Goal: Task Accomplishment & Management: Use online tool/utility

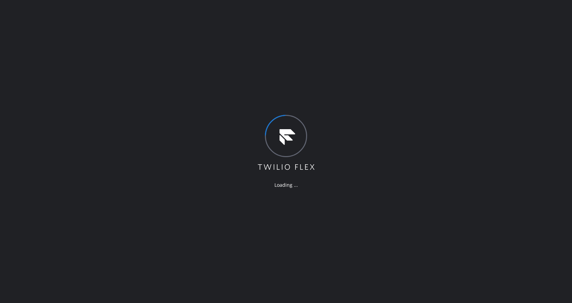
click at [90, 182] on div "Loading ..." at bounding box center [286, 151] width 572 height 303
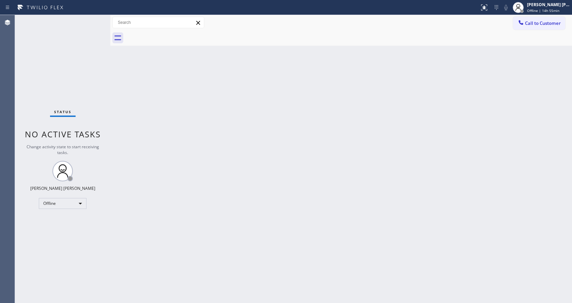
drag, startPoint x: 111, startPoint y: 98, endPoint x: 75, endPoint y: 37, distance: 70.9
click at [110, 98] on div at bounding box center [110, 159] width 0 height 288
click at [205, 171] on div "Back to Dashboard Change Sender ID Customers Technicians Select a contact Outbo…" at bounding box center [341, 159] width 462 height 288
click at [129, 107] on div "Back to Dashboard Change Sender ID Customers Technicians Select a contact Outbo…" at bounding box center [341, 159] width 462 height 288
click at [309, 189] on div "Back to Dashboard Change Sender ID Customers Technicians Select a contact Outbo…" at bounding box center [341, 159] width 462 height 288
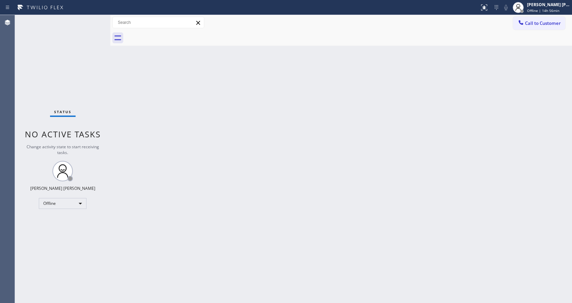
click at [145, 145] on div "Back to Dashboard Change Sender ID Customers Technicians Select a contact Outbo…" at bounding box center [341, 159] width 462 height 288
click at [89, 93] on div "Status No active tasks Change activity state to start receiving tasks. [PERSON_…" at bounding box center [62, 159] width 95 height 288
click at [93, 69] on div "Status No active tasks Change activity state to start receiving tasks. [PERSON_…" at bounding box center [62, 159] width 95 height 288
click at [202, 204] on div "Back to Dashboard Change Sender ID Customers Technicians Select a contact Outbo…" at bounding box center [341, 159] width 462 height 288
click at [87, 78] on div "Status No active tasks Change activity state to start receiving tasks. [PERSON_…" at bounding box center [62, 159] width 95 height 288
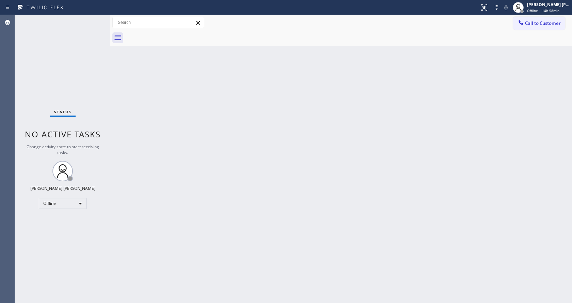
click at [196, 224] on div "Back to Dashboard Change Sender ID Customers Technicians Select a contact Outbo…" at bounding box center [341, 159] width 462 height 288
click at [72, 29] on div "Status No active tasks Change activity state to start receiving tasks. [PERSON_…" at bounding box center [62, 159] width 95 height 288
click at [179, 158] on div "Back to Dashboard Change Sender ID Customers Technicians Select a contact Outbo…" at bounding box center [341, 159] width 462 height 288
click at [324, 268] on div "Back to Dashboard Change Sender ID Customers Technicians Select a contact Outbo…" at bounding box center [341, 159] width 462 height 288
click at [215, 222] on div "Back to Dashboard Change Sender ID Customers Technicians Select a contact Outbo…" at bounding box center [341, 159] width 462 height 288
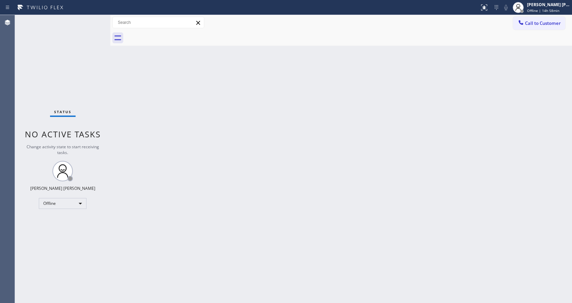
click at [117, 73] on div "Back to Dashboard Change Sender ID Customers Technicians Select a contact Outbo…" at bounding box center [341, 159] width 462 height 288
click at [270, 195] on div "Back to Dashboard Change Sender ID Customers Technicians Select a contact Outbo…" at bounding box center [341, 159] width 462 height 288
click at [357, 170] on div "Back to Dashboard Change Sender ID Customers Technicians Select a contact Outbo…" at bounding box center [341, 159] width 462 height 288
click at [255, 133] on div "Back to Dashboard Change Sender ID Customers Technicians Select a contact Outbo…" at bounding box center [341, 159] width 462 height 288
click at [125, 112] on div "Back to Dashboard Change Sender ID Customers Technicians Select a contact Outbo…" at bounding box center [341, 159] width 462 height 288
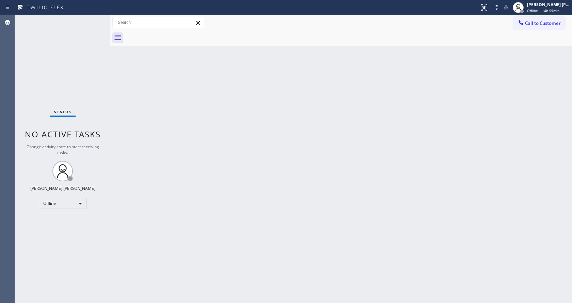
click at [244, 100] on div "Back to Dashboard Change Sender ID Customers Technicians Select a contact Outbo…" at bounding box center [341, 159] width 462 height 288
click at [154, 120] on div "Back to Dashboard Change Sender ID Customers Technicians Select a contact Outbo…" at bounding box center [341, 159] width 462 height 288
click at [94, 18] on div "Status No active tasks Change activity state to start receiving tasks. [PERSON_…" at bounding box center [62, 159] width 95 height 288
click at [558, 13] on span "Offline | 14h 59min" at bounding box center [543, 10] width 32 height 5
click at [540, 35] on button "Available" at bounding box center [538, 36] width 68 height 9
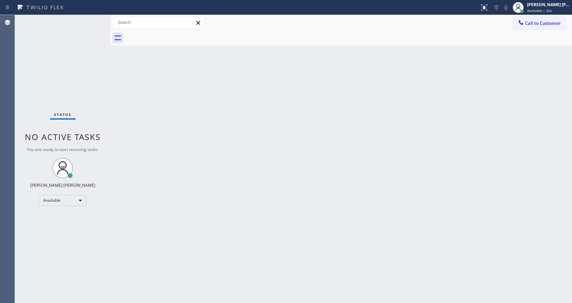
click at [89, 81] on div "Status No active tasks You are ready to start receiving tasks. [PERSON_NAME] [P…" at bounding box center [62, 159] width 95 height 288
click at [283, 177] on div "Back to Dashboard Change Sender ID Customers Technicians Select a contact Outbo…" at bounding box center [341, 159] width 462 height 288
click at [88, 69] on div "Status No active tasks You are ready to start receiving tasks. [PERSON_NAME] [P…" at bounding box center [62, 159] width 95 height 288
click at [261, 119] on div "Back to Dashboard Change Sender ID Customers Technicians Select a contact Outbo…" at bounding box center [341, 159] width 462 height 288
click at [83, 41] on div "Status No active tasks You are ready to start receiving tasks. [PERSON_NAME] [P…" at bounding box center [62, 159] width 95 height 288
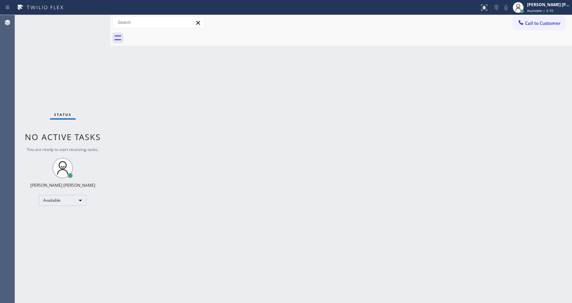
click at [268, 106] on div "Back to Dashboard Change Sender ID Customers Technicians Select a contact Outbo…" at bounding box center [341, 159] width 462 height 288
click at [152, 81] on div "Back to Dashboard Change Sender ID Customers Technicians Select a contact Outbo…" at bounding box center [341, 159] width 462 height 288
click at [199, 120] on div "Back to Dashboard Change Sender ID Customers Technicians Select a contact Outbo…" at bounding box center [341, 159] width 462 height 288
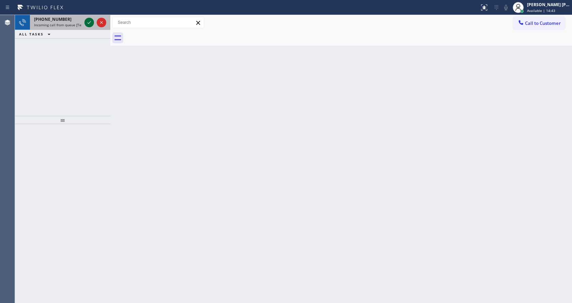
click at [92, 22] on icon at bounding box center [89, 22] width 8 height 8
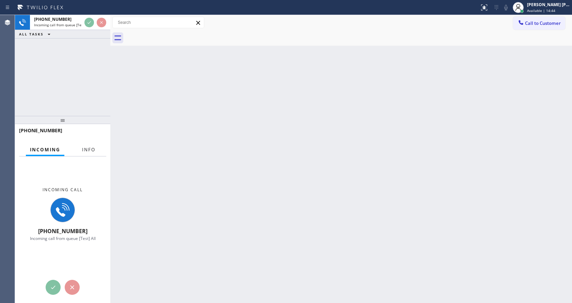
click at [92, 149] on span "Info" at bounding box center [88, 149] width 13 height 6
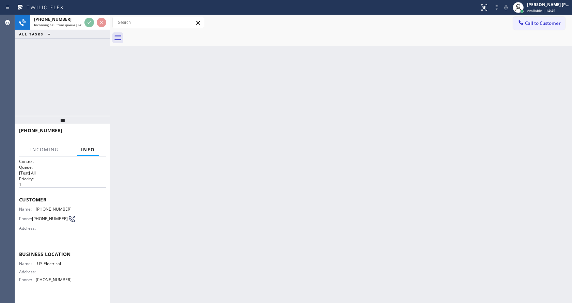
scroll to position [13, 0]
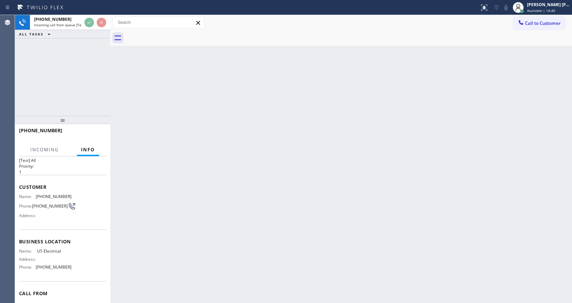
click at [183, 211] on div "Back to Dashboard Change Sender ID Customers Technicians Select a contact Outbo…" at bounding box center [341, 159] width 462 height 288
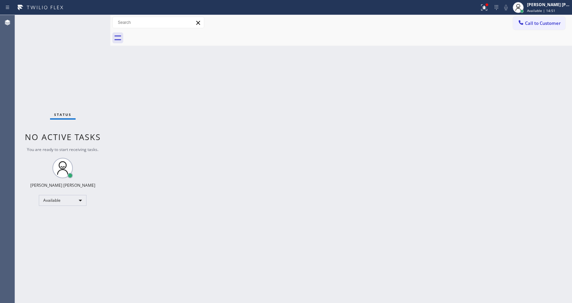
click at [89, 99] on div "Status No active tasks You are ready to start receiving tasks. [PERSON_NAME] [P…" at bounding box center [62, 159] width 95 height 288
click at [94, 18] on div "Status No active tasks You are ready to start receiving tasks. [PERSON_NAME] [P…" at bounding box center [62, 159] width 95 height 288
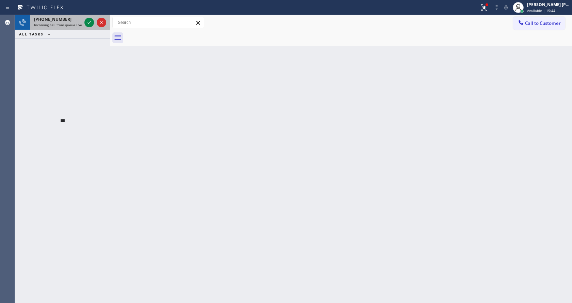
click at [79, 23] on span "Incoming call from queue Everybody" at bounding box center [63, 24] width 59 height 5
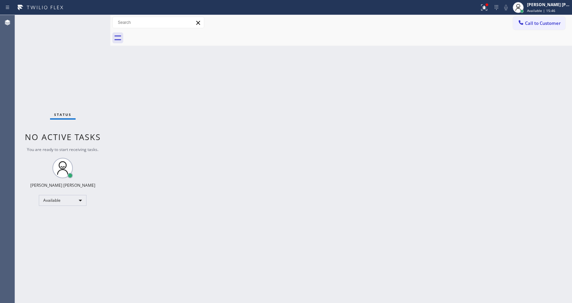
click at [91, 18] on div "Status No active tasks You are ready to start receiving tasks. [PERSON_NAME] [P…" at bounding box center [62, 159] width 95 height 288
click at [91, 20] on div "Status No active tasks You are ready to start receiving tasks. [PERSON_NAME] [P…" at bounding box center [62, 159] width 95 height 288
click at [88, 20] on div "Status No active tasks You are ready to start receiving tasks. [PERSON_NAME] [P…" at bounding box center [62, 159] width 95 height 288
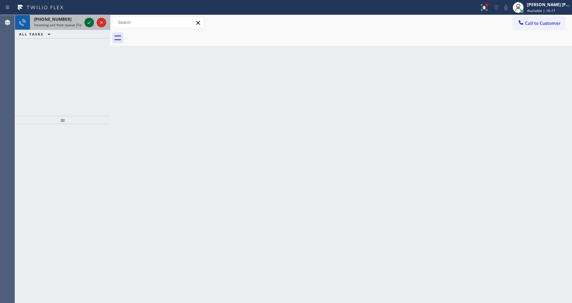
click at [89, 19] on icon at bounding box center [89, 22] width 8 height 8
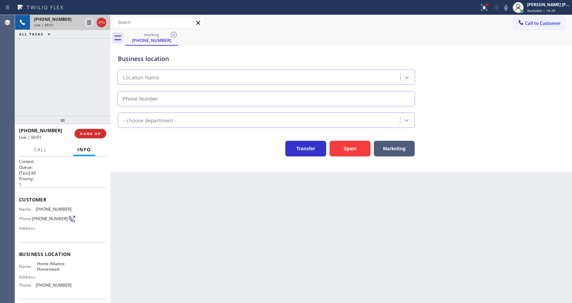
type input "[PHONE_NUMBER]"
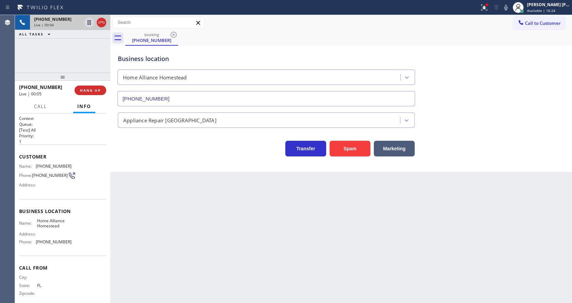
drag, startPoint x: 62, startPoint y: 117, endPoint x: 63, endPoint y: 61, distance: 55.9
click at [63, 61] on div "[PHONE_NUMBER] Live | 00:04 ALL TASKS ALL TASKS ACTIVE TASKS TASKS IN WRAP UP […" at bounding box center [62, 159] width 95 height 288
click at [204, 226] on div "Back to Dashboard Change Sender ID Customers Technicians Select a contact Outbo…" at bounding box center [341, 159] width 462 height 288
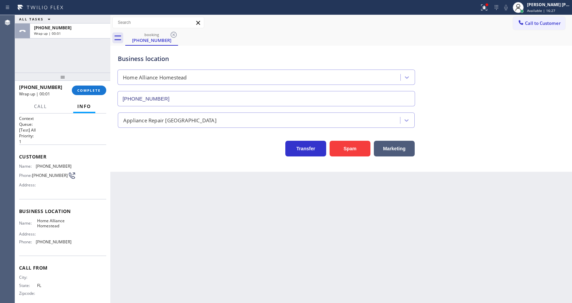
drag, startPoint x: 106, startPoint y: 209, endPoint x: 104, endPoint y: 191, distance: 18.2
click at [106, 209] on div "Context Queue: [Test] All Priority: 1 Customer Name: [PHONE_NUMBER] Phone: [PHO…" at bounding box center [62, 207] width 95 height 189
click at [89, 88] on span "COMPLETE" at bounding box center [89, 90] width 24 height 5
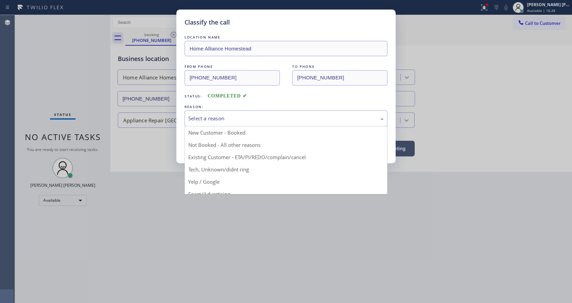
click at [216, 122] on div "Select a reason" at bounding box center [286, 118] width 196 height 8
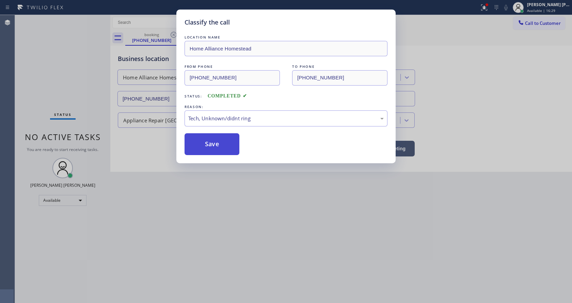
click at [208, 139] on button "Save" at bounding box center [212, 144] width 55 height 22
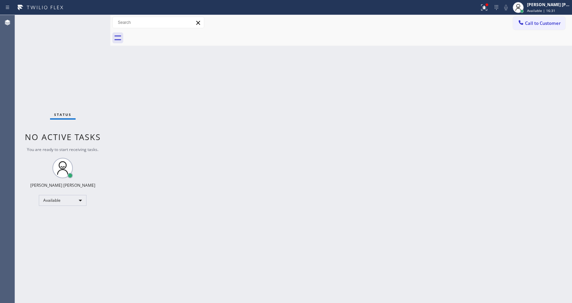
click at [96, 18] on div "Status No active tasks You are ready to start receiving tasks. [PERSON_NAME] [P…" at bounding box center [62, 159] width 95 height 288
click at [90, 21] on div "Status No active tasks You are ready to start receiving tasks. [PERSON_NAME] [P…" at bounding box center [62, 159] width 95 height 288
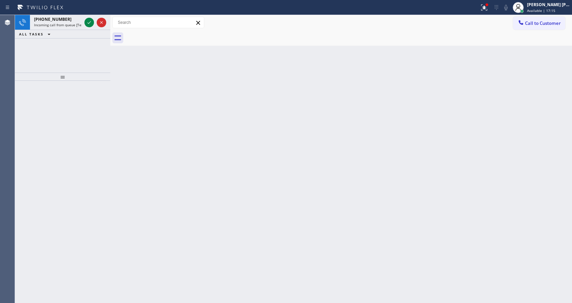
click at [90, 21] on icon at bounding box center [89, 22] width 8 height 8
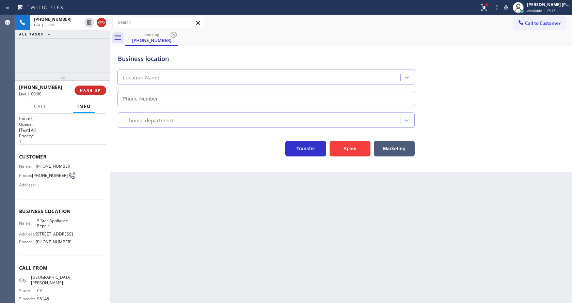
type input "[PHONE_NUMBER]"
click at [208, 246] on div "Back to Dashboard Change Sender ID Customers Technicians Select a contact Outbo…" at bounding box center [341, 159] width 462 height 288
click at [152, 166] on div "Business location 5 Star Appliance Repair [PHONE_NUMBER] 5 Star Appliance Trans…" at bounding box center [341, 109] width 462 height 126
click at [58, 190] on div "Name: [PHONE_NUMBER] Phone: [PHONE_NUMBER] Address:" at bounding box center [45, 177] width 52 height 27
drag, startPoint x: 34, startPoint y: 166, endPoint x: 67, endPoint y: 168, distance: 33.1
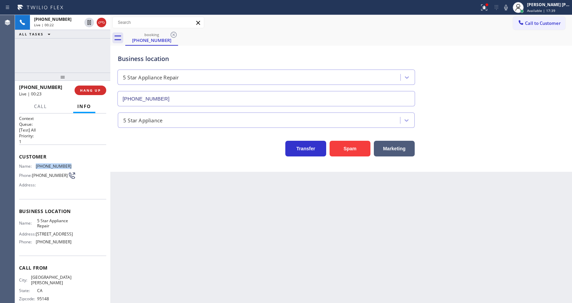
click at [67, 168] on div "Name: [PHONE_NUMBER]" at bounding box center [45, 166] width 52 height 5
copy div "[PHONE_NUMBER]"
click at [205, 251] on div "Back to Dashboard Change Sender ID Customers Technicians Select a contact Outbo…" at bounding box center [341, 159] width 462 height 288
drag, startPoint x: 57, startPoint y: 227, endPoint x: 52, endPoint y: 229, distance: 5.1
click at [57, 227] on span "5 Star Appliance Repair" at bounding box center [54, 223] width 34 height 11
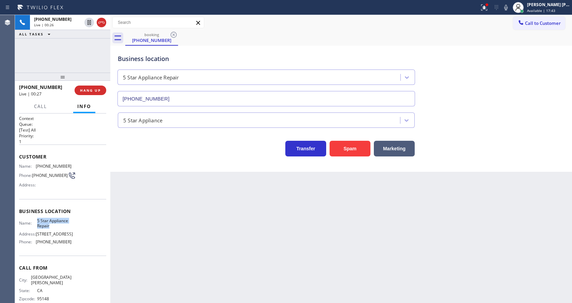
drag, startPoint x: 34, startPoint y: 220, endPoint x: 54, endPoint y: 229, distance: 21.2
click at [54, 229] on div "Name: 5 Star Appliance Repair" at bounding box center [45, 223] width 52 height 11
copy span "5 Star Appliance Repair"
click at [180, 227] on div "Back to Dashboard Change Sender ID Customers Technicians Select a contact Outbo…" at bounding box center [341, 159] width 462 height 288
click at [72, 247] on div "Name: 5 Star Appliance Repair Address: [STREET_ADDRESS] Phone: [PHONE_NUMBER]" at bounding box center [62, 232] width 87 height 29
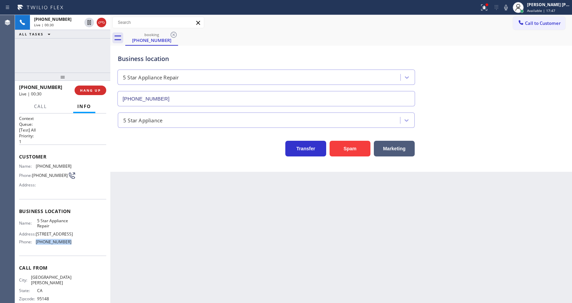
drag, startPoint x: 33, startPoint y: 245, endPoint x: 70, endPoint y: 245, distance: 36.8
click at [70, 245] on div "Name: 5 Star Appliance Repair Address: [STREET_ADDRESS] Phone: [PHONE_NUMBER]" at bounding box center [62, 232] width 87 height 29
copy div "[PHONE_NUMBER]"
click at [179, 235] on div "Back to Dashboard Change Sender ID Customers Technicians Select a contact Outbo…" at bounding box center [341, 159] width 462 height 288
click at [211, 262] on div "Back to Dashboard Change Sender ID Customers Technicians Select a contact Outbo…" at bounding box center [341, 159] width 462 height 288
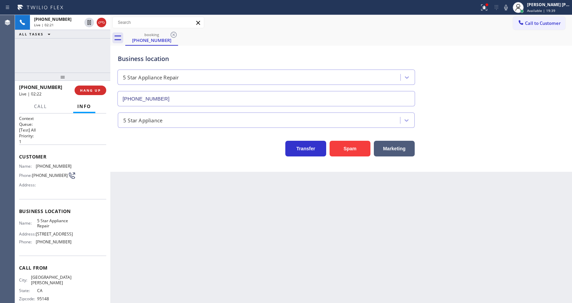
click at [251, 239] on div "Back to Dashboard Change Sender ID Customers Technicians Select a contact Outbo…" at bounding box center [341, 159] width 462 height 288
click at [134, 194] on div "Back to Dashboard Change Sender ID Customers Technicians Select a contact Outbo…" at bounding box center [341, 159] width 462 height 288
click at [250, 224] on div "Back to Dashboard Change Sender ID Customers Technicians Select a contact Outbo…" at bounding box center [341, 159] width 462 height 288
click at [192, 237] on div "Back to Dashboard Change Sender ID Customers Technicians Select a contact Outbo…" at bounding box center [341, 159] width 462 height 288
click at [371, 190] on div "Back to Dashboard Change Sender ID Customers Technicians Select a contact Outbo…" at bounding box center [341, 159] width 462 height 288
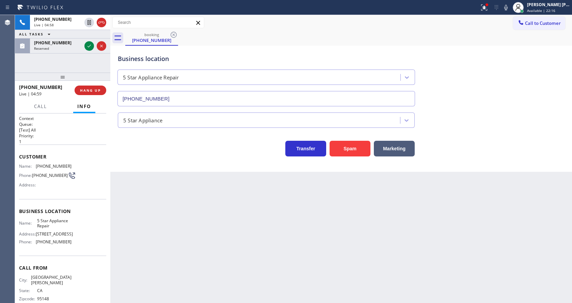
click at [179, 180] on div "Back to Dashboard Change Sender ID Customers Technicians Select a contact Outbo…" at bounding box center [341, 159] width 462 height 288
click at [88, 44] on icon at bounding box center [89, 46] width 8 height 8
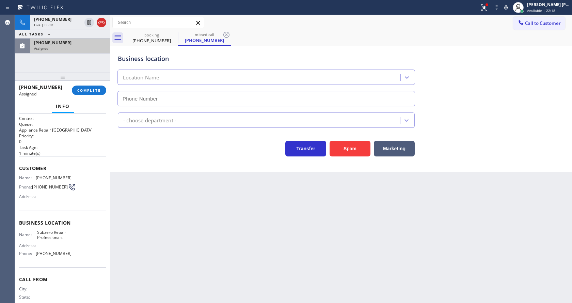
type input "[PHONE_NUMBER]"
click at [16, 168] on div "Context Queue: Appliance Repair High End Priority: 0 Task Age: [DEMOGRAPHIC_DAT…" at bounding box center [62, 207] width 95 height 189
click at [88, 93] on button "COMPLETE" at bounding box center [89, 91] width 34 height 10
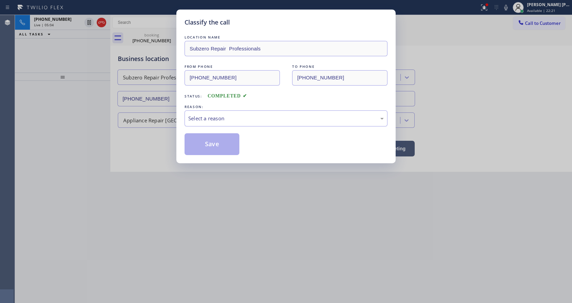
click at [207, 115] on div "Select a reason" at bounding box center [286, 118] width 196 height 8
click at [218, 138] on button "Save" at bounding box center [212, 144] width 55 height 22
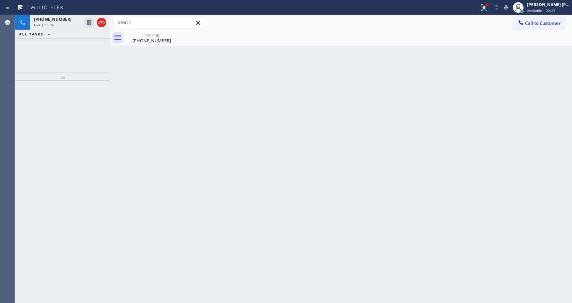
click at [72, 22] on div "Live | 05:06" at bounding box center [58, 24] width 48 height 5
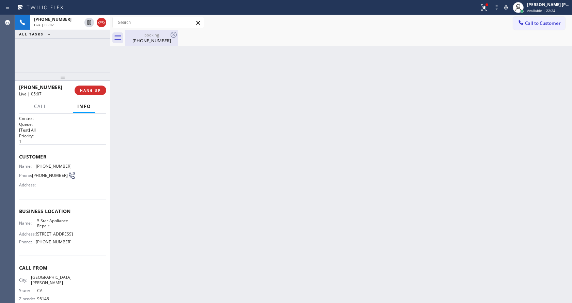
click at [138, 40] on div "[PHONE_NUMBER]" at bounding box center [151, 40] width 51 height 6
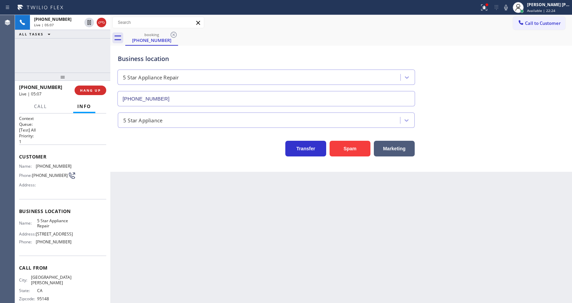
click at [198, 219] on div "Back to Dashboard Change Sender ID Customers Technicians Select a contact Outbo…" at bounding box center [341, 159] width 462 height 288
click at [270, 214] on div "Back to Dashboard Change Sender ID Customers Technicians Select a contact Outbo…" at bounding box center [341, 159] width 462 height 288
click at [187, 246] on div "Back to Dashboard Change Sender ID Customers Technicians Select a contact Outbo…" at bounding box center [341, 159] width 462 height 288
click at [139, 178] on div "Back to Dashboard Change Sender ID Customers Technicians Select a contact Outbo…" at bounding box center [341, 159] width 462 height 288
click at [284, 238] on div "Back to Dashboard Change Sender ID Customers Technicians Select a contact Outbo…" at bounding box center [341, 159] width 462 height 288
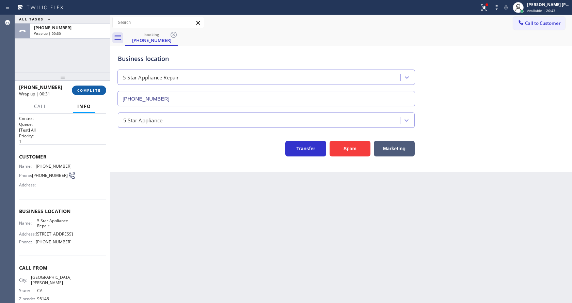
click at [79, 90] on span "COMPLETE" at bounding box center [89, 90] width 24 height 5
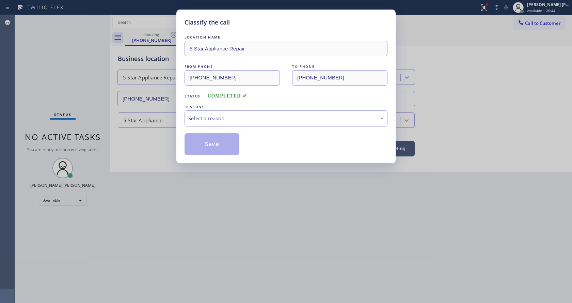
click at [206, 114] on div "Select a reason" at bounding box center [286, 118] width 203 height 16
click at [207, 139] on button "Save" at bounding box center [212, 144] width 55 height 22
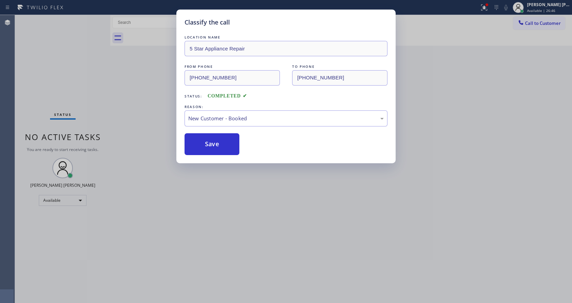
click at [159, 297] on div "Classify the call LOCATION NAME 5 Star Appliance Repair FROM PHONE [PHONE_NUMBE…" at bounding box center [286, 151] width 572 height 303
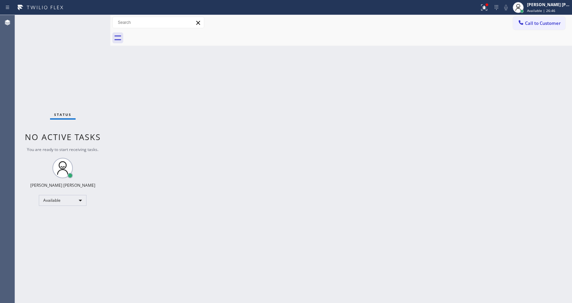
click at [147, 196] on div "Back to Dashboard Change Sender ID Customers Technicians Select a contact Outbo…" at bounding box center [341, 159] width 462 height 288
click at [436, 91] on div "Back to Dashboard Change Sender ID Customers Technicians Select a contact Outbo…" at bounding box center [341, 159] width 462 height 288
click at [206, 154] on div "Back to Dashboard Change Sender ID Customers Technicians Select a contact Outbo…" at bounding box center [341, 159] width 462 height 288
drag, startPoint x: 339, startPoint y: 231, endPoint x: 330, endPoint y: 227, distance: 10.1
click at [339, 230] on div "Back to Dashboard Change Sender ID Customers Technicians Select a contact Outbo…" at bounding box center [341, 159] width 462 height 288
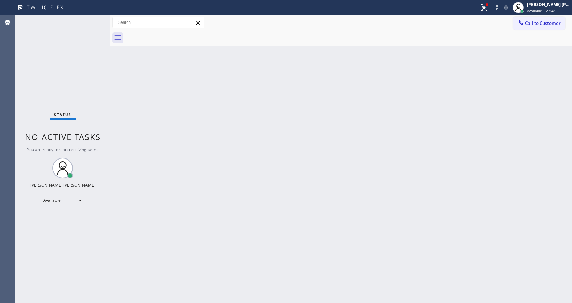
click at [110, 60] on div at bounding box center [110, 159] width 0 height 288
click at [204, 208] on div "Back to Dashboard Change Sender ID Customers Technicians Select a contact Outbo…" at bounding box center [341, 159] width 462 height 288
click at [137, 83] on div "Back to Dashboard Change Sender ID Customers Technicians Select a contact Outbo…" at bounding box center [341, 159] width 462 height 288
click at [485, 6] on icon at bounding box center [484, 7] width 8 height 8
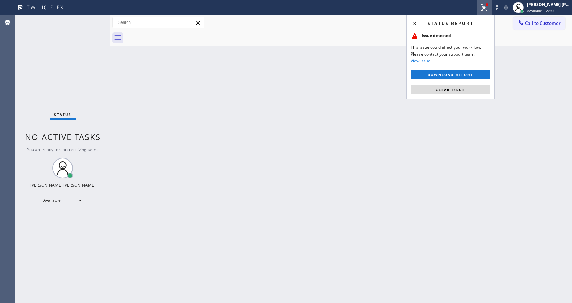
click at [460, 88] on span "Clear issue" at bounding box center [450, 89] width 29 height 5
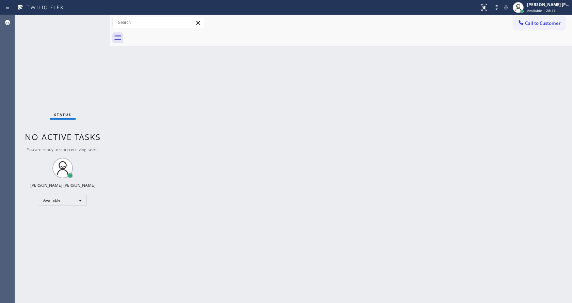
click at [140, 154] on div "Back to Dashboard Change Sender ID Customers Technicians Select a contact Outbo…" at bounding box center [341, 159] width 462 height 288
click at [146, 301] on div "Back to Dashboard Change Sender ID Customers Technicians Select a contact Outbo…" at bounding box center [341, 159] width 462 height 288
click at [90, 18] on div "Status No active tasks You are ready to start receiving tasks. [PERSON_NAME] [P…" at bounding box center [62, 159] width 95 height 288
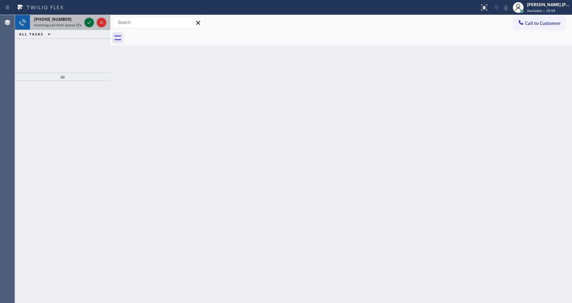
click at [88, 19] on icon at bounding box center [89, 22] width 8 height 8
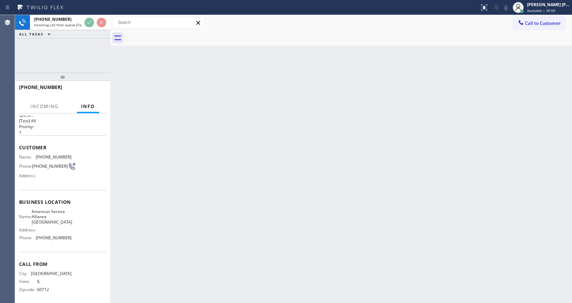
scroll to position [14, 0]
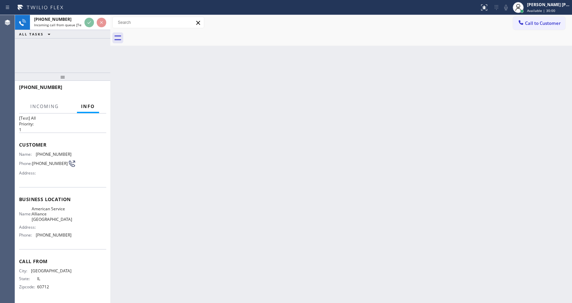
click at [237, 186] on div "Back to Dashboard Change Sender ID Customers Technicians Select a contact Outbo…" at bounding box center [341, 159] width 462 height 288
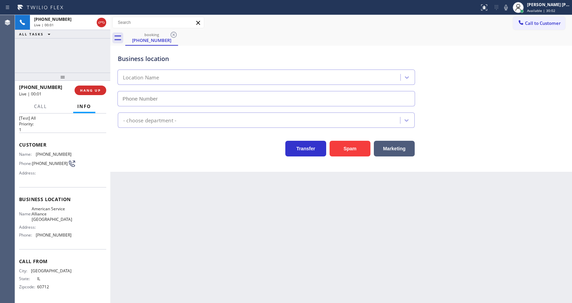
type input "[PHONE_NUMBER]"
click at [232, 205] on div "Back to Dashboard Change Sender ID Customers Technicians Select a contact Outbo…" at bounding box center [341, 159] width 462 height 288
click at [131, 170] on div "Business location American Service Alliance [GEOGRAPHIC_DATA] [PHONE_NUMBER] Ap…" at bounding box center [341, 109] width 462 height 126
click at [160, 207] on div "Back to Dashboard Change Sender ID Customers Technicians Select a contact Outbo…" at bounding box center [341, 159] width 462 height 288
click at [285, 262] on div "Back to Dashboard Change Sender ID Customers Technicians Select a contact Outbo…" at bounding box center [341, 159] width 462 height 288
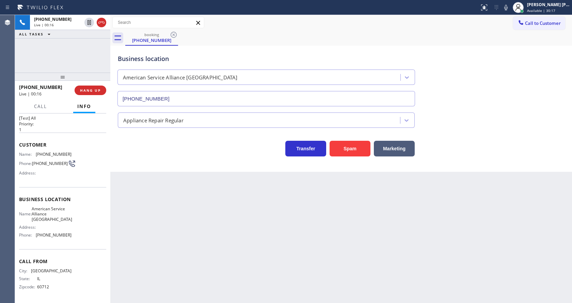
click at [148, 166] on div "Business location American Service Alliance [GEOGRAPHIC_DATA] [PHONE_NUMBER] Ap…" at bounding box center [341, 109] width 462 height 126
click at [81, 87] on button "COMPLETE" at bounding box center [89, 91] width 34 height 10
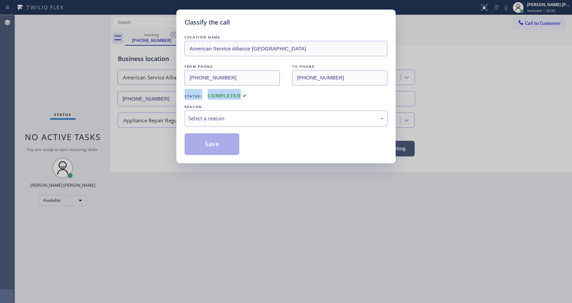
click at [81, 88] on div "Classify the call LOCATION NAME American Service Alliance Schaumburg FROM PHONE…" at bounding box center [286, 151] width 572 height 303
click at [186, 116] on div "Select a reason" at bounding box center [286, 118] width 203 height 16
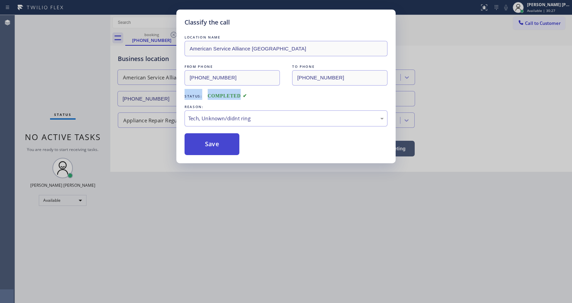
click at [204, 143] on button "Save" at bounding box center [212, 144] width 55 height 22
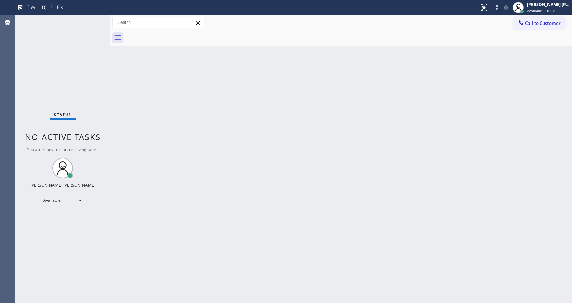
click at [56, 80] on div "Status No active tasks You are ready to start receiving tasks. [PERSON_NAME] [P…" at bounding box center [62, 159] width 95 height 288
click at [93, 16] on div "Status No active tasks You are ready to start receiving tasks. [PERSON_NAME] [P…" at bounding box center [62, 159] width 95 height 288
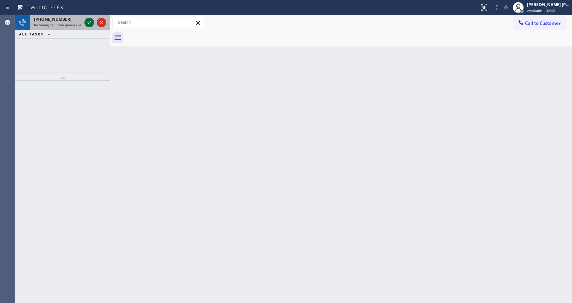
drag, startPoint x: 71, startPoint y: 17, endPoint x: 88, endPoint y: 23, distance: 17.7
click at [76, 19] on div "[PHONE_NUMBER]" at bounding box center [58, 19] width 48 height 6
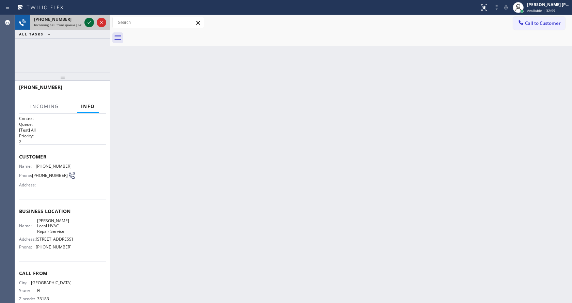
click at [93, 22] on icon at bounding box center [89, 22] width 8 height 8
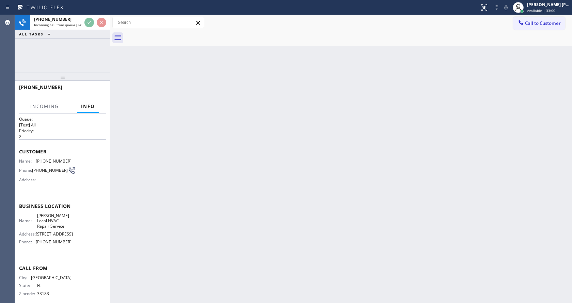
scroll to position [14, 0]
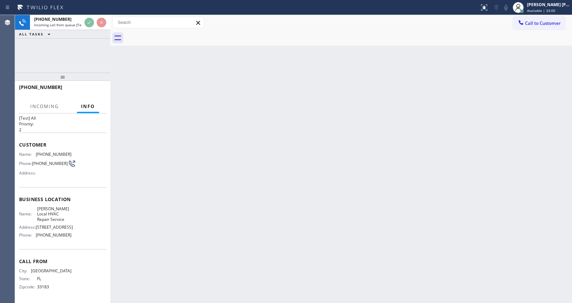
click at [217, 169] on div "Back to Dashboard Change Sender ID Customers Technicians Select a contact Outbo…" at bounding box center [341, 159] width 462 height 288
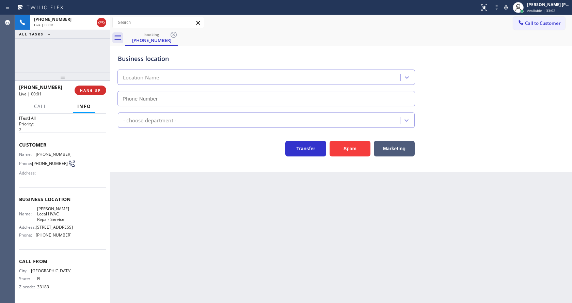
type input "[PHONE_NUMBER]"
click at [150, 166] on div "Business location [PERSON_NAME] Local HVAC Repair Service [PHONE_NUMBER] HVAC T…" at bounding box center [341, 109] width 462 height 126
click at [510, 10] on icon at bounding box center [506, 7] width 8 height 8
click at [462, 249] on div "Back to Dashboard Change Sender ID Customers Technicians Select a contact Outbo…" at bounding box center [341, 159] width 462 height 288
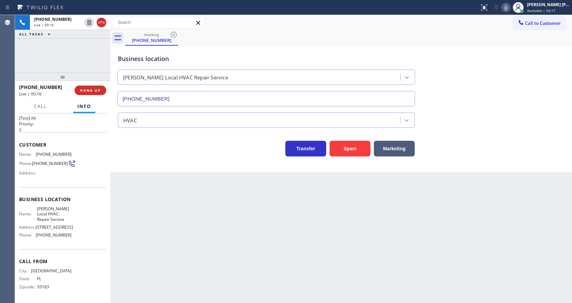
click at [150, 158] on div "Business location [PERSON_NAME] Local HVAC Repair Service [PHONE_NUMBER] HVAC T…" at bounding box center [341, 109] width 462 height 126
click at [342, 214] on div "Back to Dashboard Change Sender ID Customers Technicians Select a contact Outbo…" at bounding box center [341, 159] width 462 height 288
click at [85, 91] on span "HANG UP" at bounding box center [90, 90] width 21 height 5
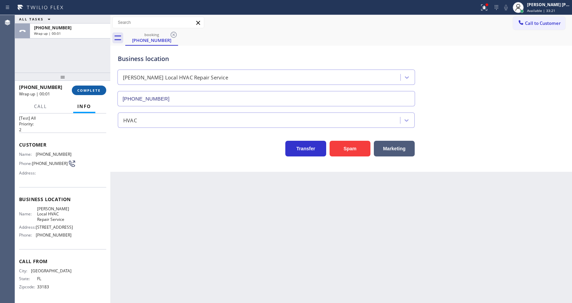
click at [85, 91] on span "COMPLETE" at bounding box center [89, 90] width 24 height 5
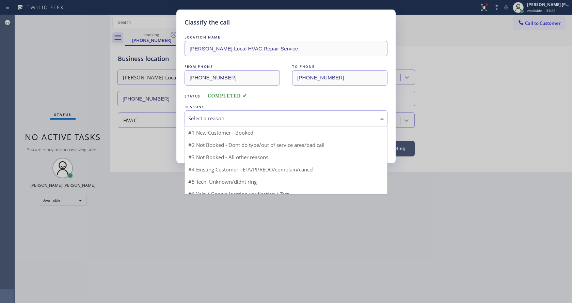
click at [190, 113] on div "Select a reason" at bounding box center [286, 118] width 203 height 16
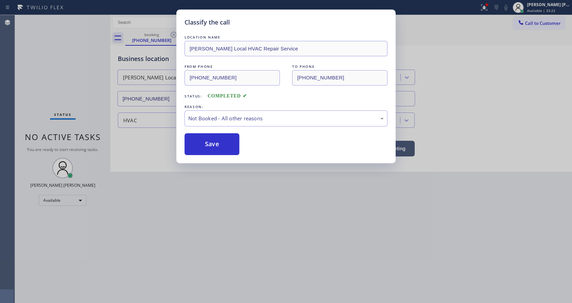
click at [205, 144] on button "Save" at bounding box center [212, 144] width 55 height 22
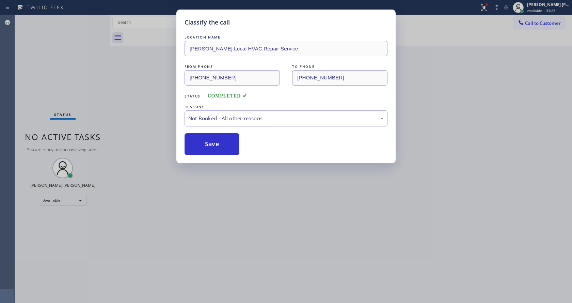
click at [205, 144] on button "Save" at bounding box center [212, 144] width 55 height 22
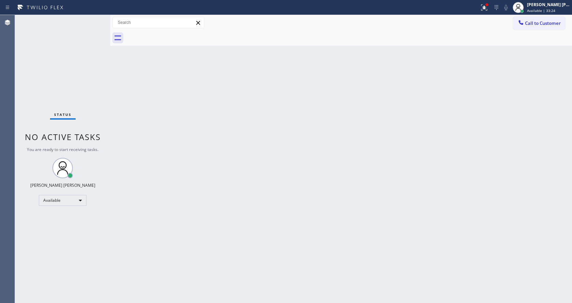
click at [94, 19] on div "Status No active tasks You are ready to start receiving tasks. [PERSON_NAME] [P…" at bounding box center [62, 159] width 95 height 288
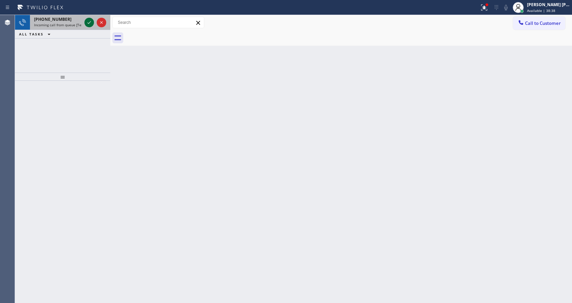
click at [87, 25] on icon at bounding box center [89, 22] width 8 height 8
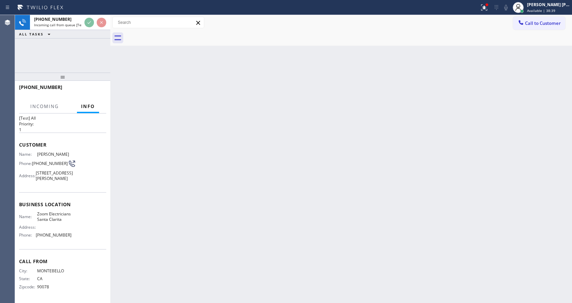
scroll to position [25, 0]
click at [189, 183] on div "Back to Dashboard Change Sender ID Customers Technicians Select a contact Outbo…" at bounding box center [341, 159] width 462 height 288
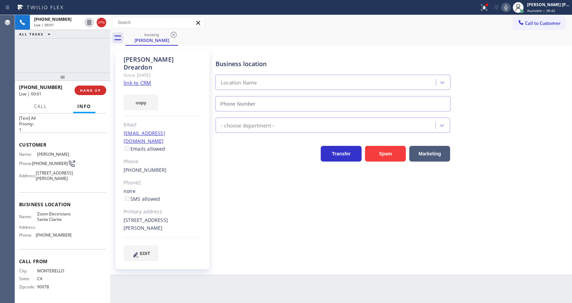
type input "[PHONE_NUMBER]"
click at [141, 79] on link "link to CRM" at bounding box center [138, 82] width 28 height 7
click at [57, 138] on div "Customer Name: [PERSON_NAME] Phone: [PHONE_NUMBER] Address: [STREET_ADDRESS][PE…" at bounding box center [62, 163] width 87 height 60
click at [37, 152] on span "[PERSON_NAME]" at bounding box center [54, 154] width 34 height 5
drag, startPoint x: 35, startPoint y: 140, endPoint x: 74, endPoint y: 139, distance: 38.9
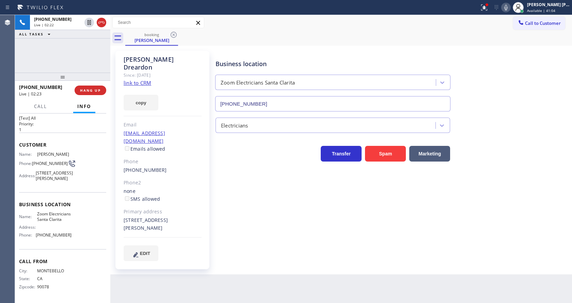
click at [74, 152] on div "Name: [PERSON_NAME] Phone: [PHONE_NUMBER] Address: [STREET_ADDRESS][PERSON_NAME]" at bounding box center [62, 168] width 87 height 32
copy div "[PERSON_NAME]"
click at [41, 250] on div "Call From City: [GEOGRAPHIC_DATA]: [US_STATE] Zipcode: 90078" at bounding box center [62, 274] width 87 height 51
drag, startPoint x: 33, startPoint y: 149, endPoint x: 48, endPoint y: 156, distance: 17.2
click at [48, 159] on div "Phone: [PHONE_NUMBER]" at bounding box center [45, 163] width 52 height 8
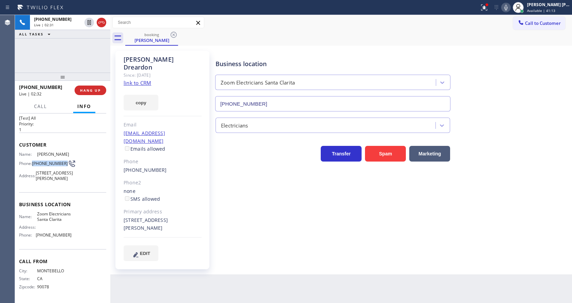
copy span "[PHONE_NUMBER]"
click at [50, 235] on span "[PHONE_NUMBER]" at bounding box center [54, 234] width 36 height 5
drag, startPoint x: 35, startPoint y: 207, endPoint x: 66, endPoint y: 221, distance: 34.0
click at [66, 221] on div "Name: Zoom Electricians Santa Clarita" at bounding box center [45, 216] width 52 height 11
copy span "Zoom Electricians Santa Clarita"
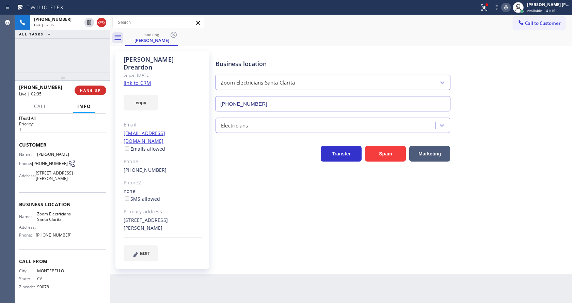
click at [152, 265] on div "Back to Dashboard Change Sender ID Customers Technicians Select a contact Outbo…" at bounding box center [341, 159] width 462 height 288
click at [506, 9] on icon at bounding box center [506, 7] width 8 height 8
click at [89, 22] on icon at bounding box center [89, 22] width 3 height 5
drag, startPoint x: 84, startPoint y: 244, endPoint x: 73, endPoint y: 245, distance: 11.3
click at [84, 244] on div "Business location Name: Zoom Electricians Santa Clarita Address: Phone: [PHONE_…" at bounding box center [62, 220] width 87 height 57
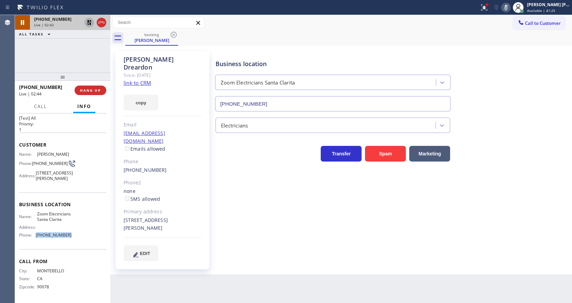
drag, startPoint x: 35, startPoint y: 236, endPoint x: 67, endPoint y: 233, distance: 32.5
click at [67, 233] on div "Phone: [PHONE_NUMBER]" at bounding box center [45, 234] width 52 height 5
copy div "[PHONE_NUMBER]"
click at [167, 262] on div "Back to Dashboard Change Sender ID Customers Technicians Select a contact Outbo…" at bounding box center [341, 159] width 462 height 288
click at [245, 238] on div "Business location Zoom Electricians [GEOGRAPHIC_DATA] [PHONE_NUMBER] Electricia…" at bounding box center [392, 155] width 356 height 206
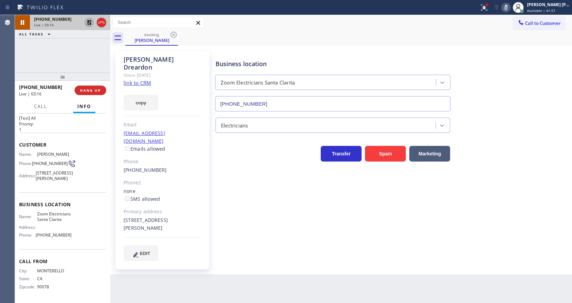
click at [170, 250] on div "[PERSON_NAME] Since: [DATE] link to CRM copy Email [EMAIL_ADDRESS][DOMAIN_NAME]…" at bounding box center [162, 160] width 94 height 218
click at [89, 22] on icon at bounding box center [89, 22] width 5 height 5
click at [488, 7] on icon at bounding box center [484, 7] width 8 height 8
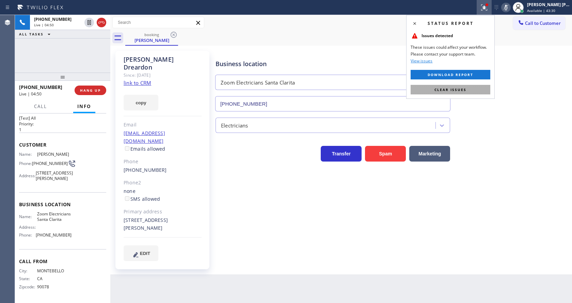
click at [478, 92] on button "Clear issues" at bounding box center [451, 90] width 80 height 10
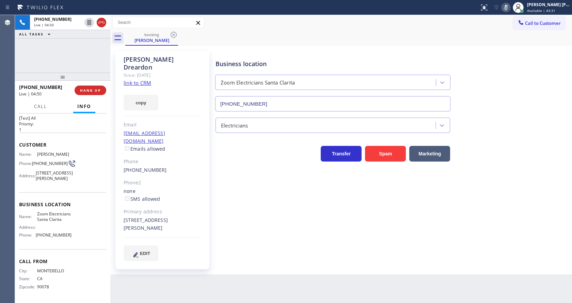
click at [507, 8] on icon at bounding box center [506, 7] width 8 height 8
click at [513, 42] on div "booking [PERSON_NAME]" at bounding box center [348, 37] width 447 height 15
click at [283, 224] on div "Business location Zoom Electricians [GEOGRAPHIC_DATA] [PHONE_NUMBER] Electricia…" at bounding box center [392, 155] width 356 height 206
click at [255, 189] on div "Business location Zoom Electricians [GEOGRAPHIC_DATA] [PHONE_NUMBER] Electricia…" at bounding box center [392, 155] width 356 height 206
click at [191, 187] on div "none SMS allowed" at bounding box center [163, 195] width 78 height 16
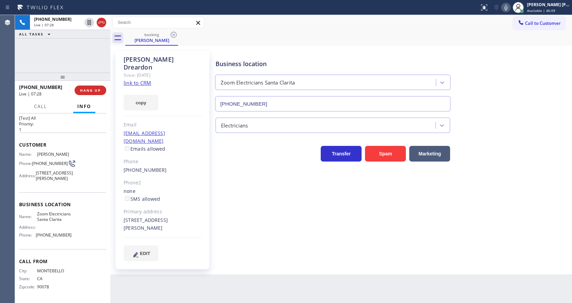
click at [282, 292] on div "Back to Dashboard Change Sender ID Customers Technicians Select a contact Outbo…" at bounding box center [341, 159] width 462 height 288
click at [482, 201] on div "Business location Zoom Electricians [GEOGRAPHIC_DATA] [PHONE_NUMBER] Electricia…" at bounding box center [392, 155] width 356 height 206
click at [261, 279] on div "Back to Dashboard Change Sender ID Customers Technicians Select a contact Outbo…" at bounding box center [341, 159] width 462 height 288
click at [265, 227] on div "Business location Zoom Electricians [GEOGRAPHIC_DATA] [PHONE_NUMBER] Electricia…" at bounding box center [392, 155] width 356 height 206
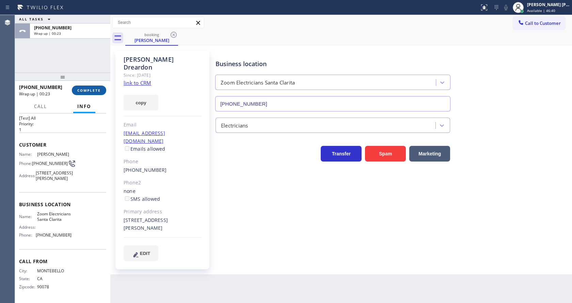
click at [77, 93] on button "COMPLETE" at bounding box center [89, 91] width 34 height 10
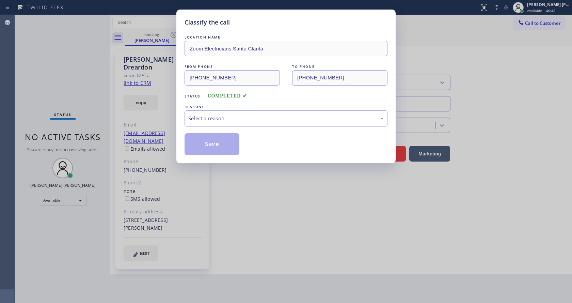
click at [218, 114] on div "Select a reason" at bounding box center [286, 118] width 196 height 8
click at [207, 151] on button "Save" at bounding box center [212, 144] width 55 height 22
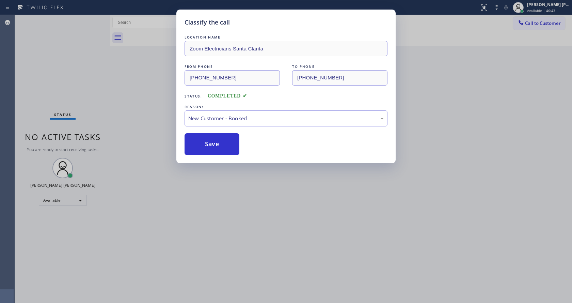
click at [241, 208] on div "Classify the call LOCATION NAME Zoom Electricians Santa Clarita FROM PHONE [PHO…" at bounding box center [286, 151] width 572 height 303
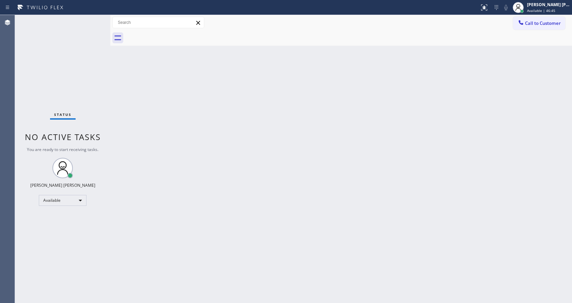
click at [323, 139] on div "Back to Dashboard Change Sender ID Customers Technicians Select a contact Outbo…" at bounding box center [341, 159] width 462 height 288
click at [130, 93] on div "Back to Dashboard Change Sender ID Customers Technicians Select a contact Outbo…" at bounding box center [341, 159] width 462 height 288
click at [207, 185] on div "Back to Dashboard Change Sender ID Customers Technicians Select a contact Outbo…" at bounding box center [341, 159] width 462 height 288
drag, startPoint x: 97, startPoint y: 90, endPoint x: 95, endPoint y: 84, distance: 6.1
click at [97, 90] on div "Status No active tasks You are ready to start receiving tasks. [PERSON_NAME] [P…" at bounding box center [62, 159] width 95 height 288
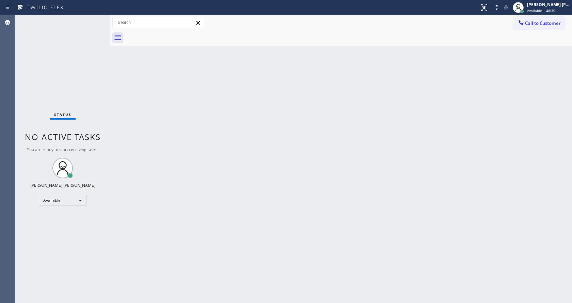
click at [187, 189] on div "Back to Dashboard Change Sender ID Customers Technicians Select a contact Outbo…" at bounding box center [341, 159] width 462 height 288
click at [119, 158] on div "Back to Dashboard Change Sender ID Customers Technicians Select a contact Outbo…" at bounding box center [341, 159] width 462 height 288
drag, startPoint x: 318, startPoint y: 69, endPoint x: 303, endPoint y: 128, distance: 61.1
click at [318, 69] on div "Back to Dashboard Change Sender ID Customers Technicians Select a contact Outbo…" at bounding box center [341, 159] width 462 height 288
drag, startPoint x: 121, startPoint y: 101, endPoint x: 109, endPoint y: 79, distance: 24.7
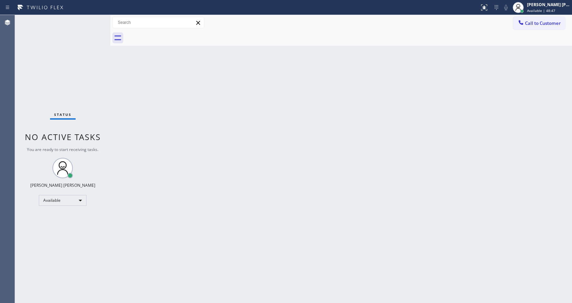
click at [121, 101] on div "Back to Dashboard Change Sender ID Customers Technicians Select a contact Outbo…" at bounding box center [341, 159] width 462 height 288
click at [174, 160] on div "Back to Dashboard Change Sender ID Customers Technicians Select a contact Outbo…" at bounding box center [341, 159] width 462 height 288
click at [143, 90] on div "Back to Dashboard Change Sender ID Customers Technicians Select a contact Outbo…" at bounding box center [341, 159] width 462 height 288
click at [95, 18] on div "Status No active tasks You are ready to start receiving tasks. [PERSON_NAME] [P…" at bounding box center [62, 159] width 95 height 288
click at [95, 19] on div "Status No active tasks You are ready to start receiving tasks. [PERSON_NAME] [P…" at bounding box center [62, 159] width 95 height 288
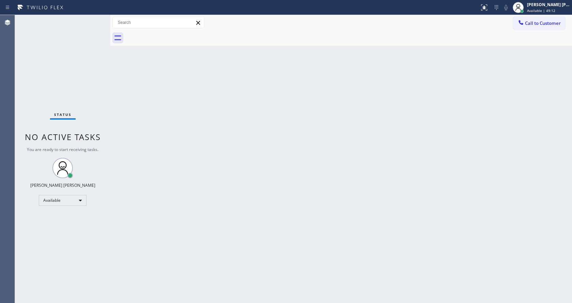
click at [94, 19] on div "Status No active tasks You are ready to start receiving tasks. [PERSON_NAME] [P…" at bounding box center [62, 159] width 95 height 288
click at [84, 117] on div "Status No active tasks You are ready to start receiving tasks. [PERSON_NAME] [P…" at bounding box center [62, 159] width 95 height 288
click at [204, 225] on div "Back to Dashboard Change Sender ID Customers Technicians Select a contact Outbo…" at bounding box center [341, 159] width 462 height 288
drag, startPoint x: 323, startPoint y: 203, endPoint x: 319, endPoint y: 196, distance: 8.1
click at [323, 203] on div "Back to Dashboard Change Sender ID Customers Technicians Select a contact Outbo…" at bounding box center [341, 159] width 462 height 288
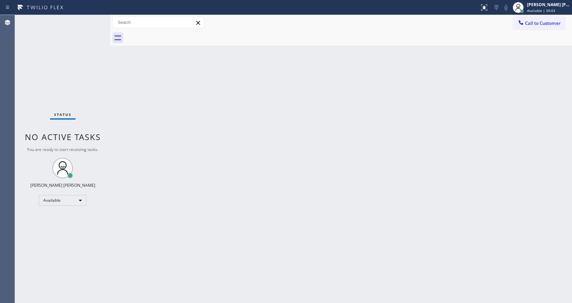
click at [93, 18] on div "Status No active tasks You are ready to start receiving tasks. [PERSON_NAME] [P…" at bounding box center [62, 159] width 95 height 288
click at [292, 187] on div "Back to Dashboard Change Sender ID Customers Technicians Select a contact Outbo…" at bounding box center [341, 159] width 462 height 288
click at [110, 107] on div at bounding box center [110, 159] width 0 height 288
click at [94, 18] on div "Status No active tasks You are ready to start receiving tasks. [PERSON_NAME] [P…" at bounding box center [62, 159] width 95 height 288
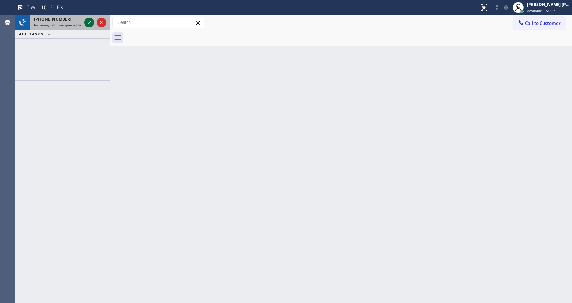
click at [87, 22] on icon at bounding box center [89, 22] width 8 height 8
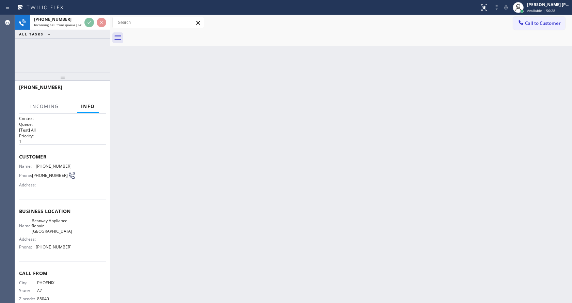
scroll to position [14, 0]
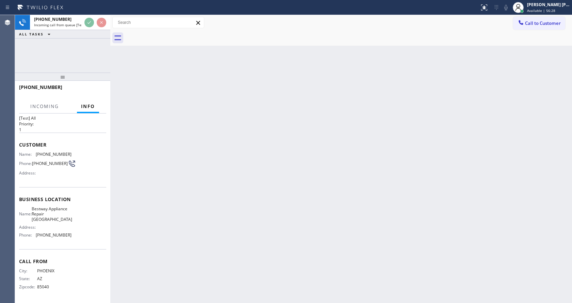
click at [222, 162] on div "Back to Dashboard Change Sender ID Customers Technicians Select a contact Outbo…" at bounding box center [341, 159] width 462 height 288
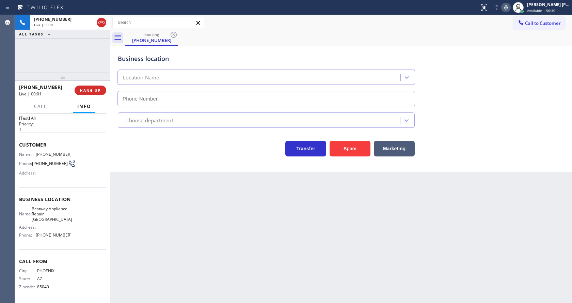
type input "[PHONE_NUMBER]"
click at [222, 218] on div "Back to Dashboard Change Sender ID Customers Technicians Select a contact Outbo…" at bounding box center [341, 159] width 462 height 288
click at [138, 188] on div "Back to Dashboard Change Sender ID Customers Technicians Select a contact Outbo…" at bounding box center [341, 159] width 462 height 288
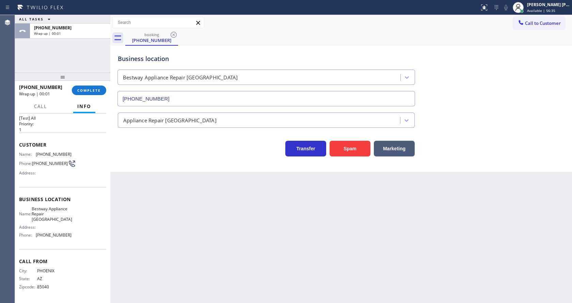
click at [85, 96] on div "[PHONE_NUMBER] Wrap up | 00:01 COMPLETE" at bounding box center [62, 90] width 87 height 18
click at [82, 89] on span "COMPLETE" at bounding box center [89, 90] width 24 height 5
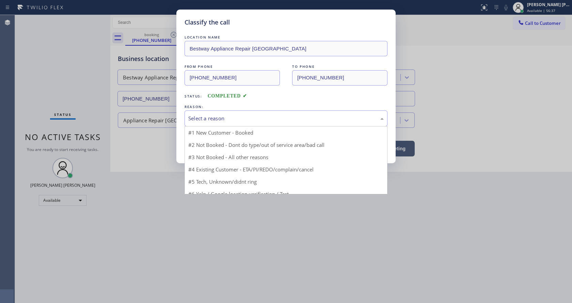
click at [201, 115] on div "Select a reason" at bounding box center [286, 118] width 196 height 8
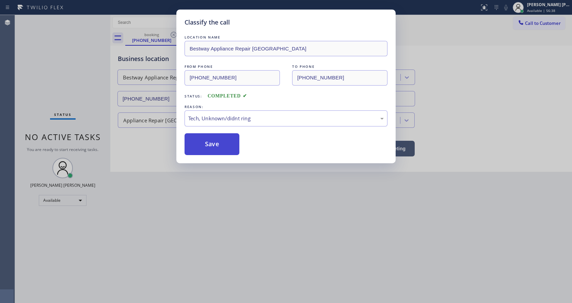
click at [209, 135] on button "Save" at bounding box center [212, 144] width 55 height 22
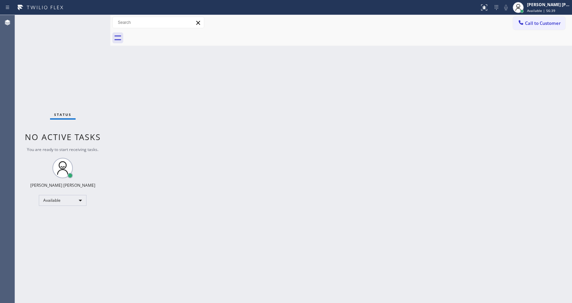
click at [90, 18] on div "Status No active tasks You are ready to start receiving tasks. [PERSON_NAME] [P…" at bounding box center [62, 159] width 95 height 288
click at [93, 17] on div "Status No active tasks You are ready to start receiving tasks. [PERSON_NAME] [P…" at bounding box center [62, 159] width 95 height 288
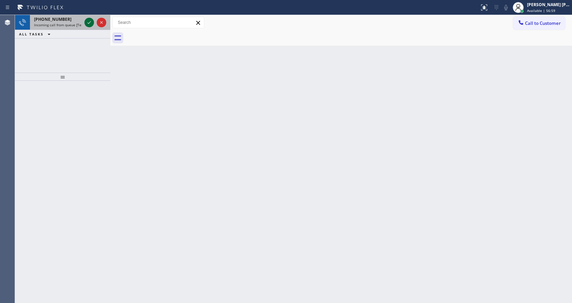
click at [91, 21] on icon at bounding box center [89, 22] width 8 height 8
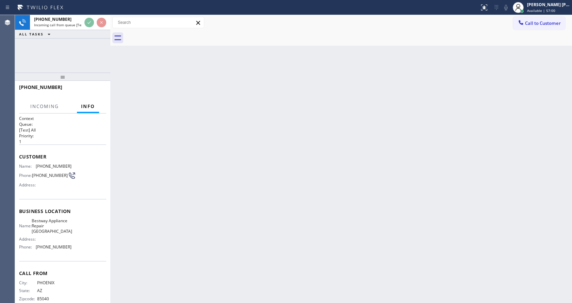
scroll to position [14, 0]
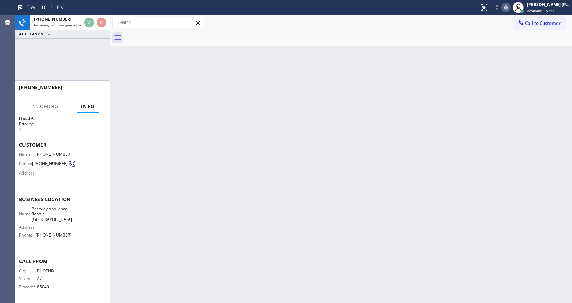
click at [192, 186] on div "Back to Dashboard Change Sender ID Customers Technicians Select a contact Outbo…" at bounding box center [341, 159] width 462 height 288
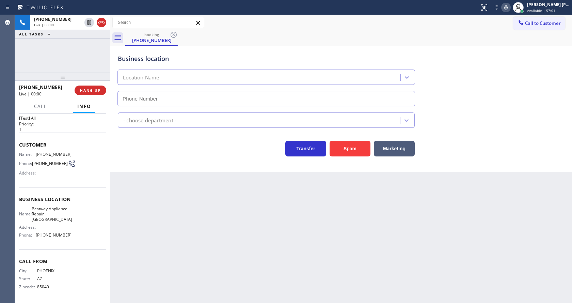
type input "[PHONE_NUMBER]"
click at [202, 208] on div "Back to Dashboard Change Sender ID Customers Technicians Select a contact Outbo…" at bounding box center [341, 159] width 462 height 288
click at [136, 177] on div "Back to Dashboard Change Sender ID Customers Technicians Select a contact Outbo…" at bounding box center [341, 159] width 462 height 288
click at [92, 47] on div "[PHONE_NUMBER] Live | 00:03 ALL TASKS ALL TASKS ACTIVE TASKS TASKS IN WRAP UP" at bounding box center [62, 44] width 95 height 58
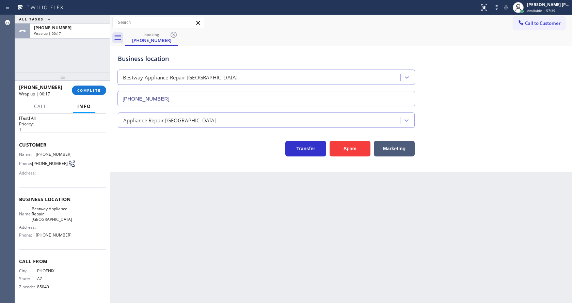
click at [224, 200] on div "Back to Dashboard Change Sender ID Customers Technicians Select a contact Outbo…" at bounding box center [341, 159] width 462 height 288
click at [86, 96] on div "[PHONE_NUMBER] Wrap up | 00:18 COMPLETE" at bounding box center [62, 90] width 87 height 18
click at [82, 90] on span "COMPLETE" at bounding box center [89, 90] width 24 height 5
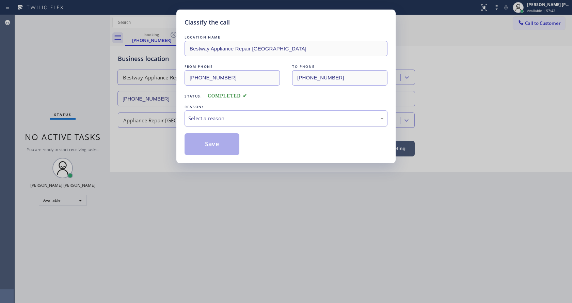
click at [222, 120] on div "Select a reason" at bounding box center [286, 118] width 196 height 8
click at [215, 141] on button "Save" at bounding box center [212, 144] width 55 height 22
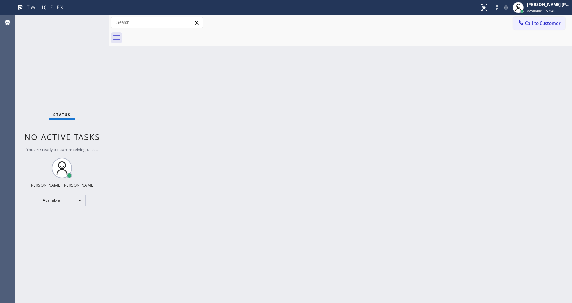
drag, startPoint x: 110, startPoint y: 22, endPoint x: 97, endPoint y: 24, distance: 13.0
click at [97, 24] on div "Status No active tasks You are ready to start receiving tasks. [PERSON_NAME] [P…" at bounding box center [293, 159] width 557 height 288
click at [92, 18] on div "Status No active tasks You are ready to start receiving tasks. [PERSON_NAME] [P…" at bounding box center [62, 159] width 94 height 288
click at [466, 76] on div "Back to Dashboard Change Sender ID Customers Technicians Select a contact Outbo…" at bounding box center [340, 159] width 463 height 288
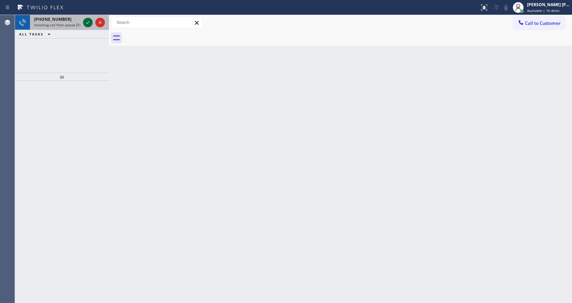
click at [86, 24] on icon at bounding box center [88, 22] width 8 height 8
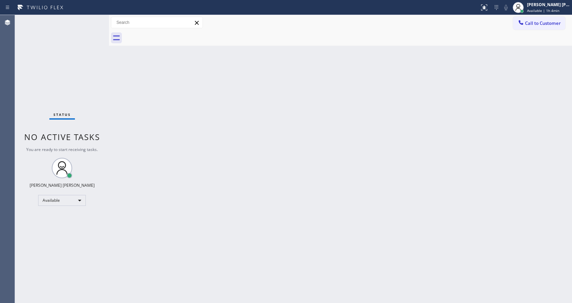
click at [164, 177] on div "Back to Dashboard Change Sender ID Customers Technicians Select a contact Outbo…" at bounding box center [340, 159] width 463 height 288
click at [93, 20] on div "Status No active tasks You are ready to start receiving tasks. [PERSON_NAME] [P…" at bounding box center [62, 159] width 94 height 288
click at [92, 19] on div "Status No active tasks You are ready to start receiving tasks. [PERSON_NAME] [P…" at bounding box center [62, 159] width 94 height 288
click at [116, 76] on div "Back to Dashboard Change Sender ID Customers Technicians Select a contact Outbo…" at bounding box center [340, 159] width 463 height 288
click at [92, 20] on div "Status No active tasks You are ready to start receiving tasks. [PERSON_NAME] [P…" at bounding box center [62, 159] width 94 height 288
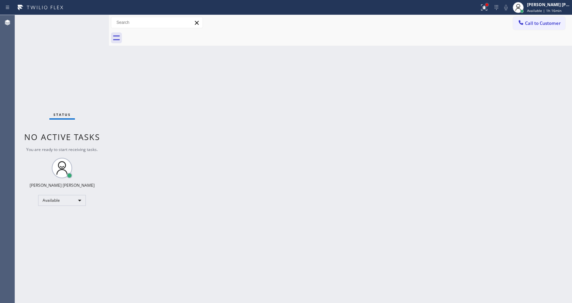
click at [488, 6] on div at bounding box center [487, 4] width 3 height 3
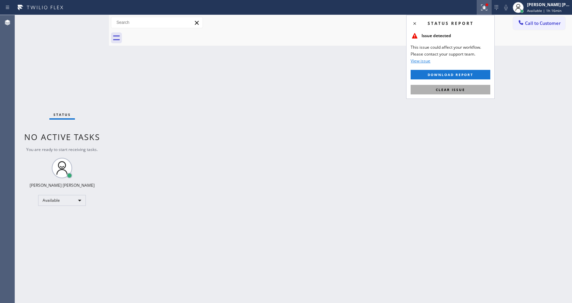
click at [466, 87] on button "Clear issue" at bounding box center [451, 90] width 80 height 10
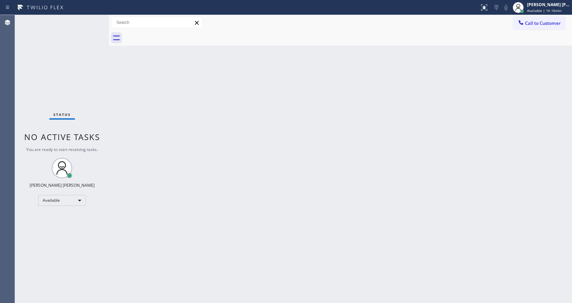
click at [233, 219] on div "Back to Dashboard Change Sender ID Customers Technicians Select a contact Outbo…" at bounding box center [340, 159] width 463 height 288
click at [150, 129] on div "Back to Dashboard Change Sender ID Customers Technicians Select a contact Outbo…" at bounding box center [340, 159] width 463 height 288
click at [91, 20] on div "Status No active tasks You are ready to start receiving tasks. [PERSON_NAME] [P…" at bounding box center [62, 159] width 94 height 288
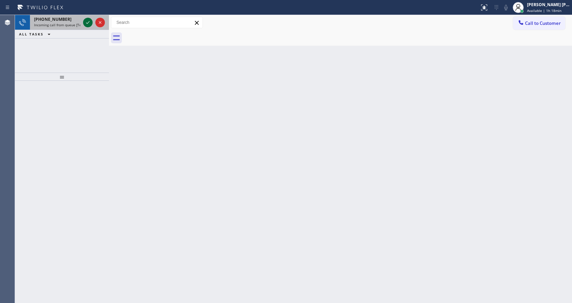
drag, startPoint x: 86, startPoint y: 20, endPoint x: 86, endPoint y: 24, distance: 3.7
click at [85, 20] on icon at bounding box center [88, 22] width 8 height 8
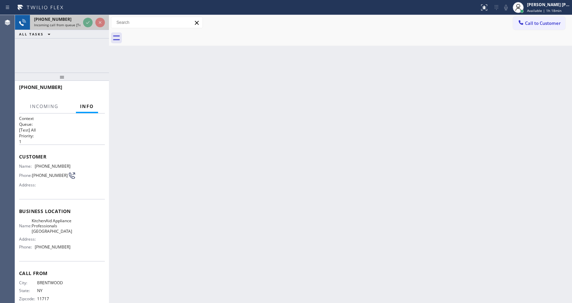
click at [85, 29] on div at bounding box center [94, 22] width 25 height 15
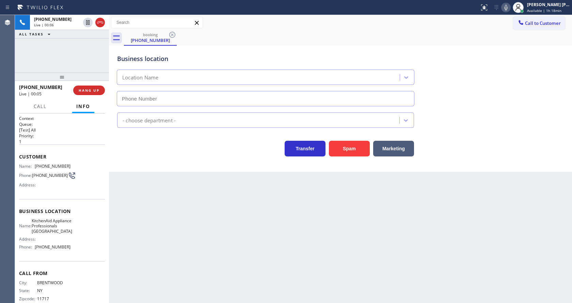
click at [123, 160] on div "Business location Location Name - choose department - Transfer Spam Marketing" at bounding box center [340, 109] width 463 height 126
click at [190, 189] on div "Back to Dashboard Change Sender ID Customers Technicians Select a contact Outbo…" at bounding box center [340, 159] width 463 height 288
type input "[PHONE_NUMBER]"
click at [20, 221] on div "Name: KitchenAid Appliance Professionals [GEOGRAPHIC_DATA]" at bounding box center [44, 226] width 51 height 16
drag, startPoint x: 35, startPoint y: 165, endPoint x: 68, endPoint y: 164, distance: 33.4
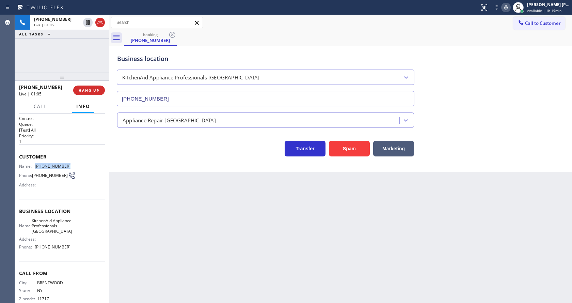
click at [68, 164] on div "Name: [PHONE_NUMBER] Phone: [PHONE_NUMBER] Address:" at bounding box center [62, 177] width 86 height 27
copy div "[PHONE_NUMBER]"
drag, startPoint x: 171, startPoint y: 214, endPoint x: 171, endPoint y: 251, distance: 37.8
click at [171, 213] on div "Back to Dashboard Change Sender ID Customers Technicians Select a contact Outbo…" at bounding box center [340, 159] width 463 height 288
click at [68, 214] on span "Business location" at bounding box center [62, 211] width 86 height 6
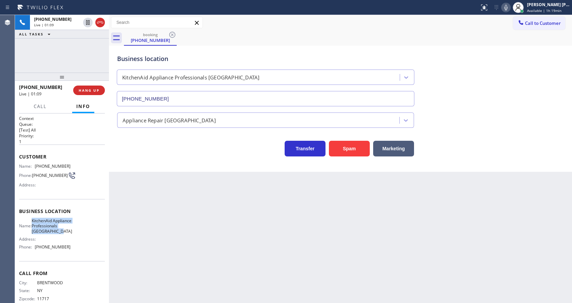
drag, startPoint x: 34, startPoint y: 221, endPoint x: 70, endPoint y: 237, distance: 38.7
click at [70, 237] on div "Name: KitchenAid Appliance Professionals [GEOGRAPHIC_DATA] Address: Phone: [PHO…" at bounding box center [62, 235] width 86 height 34
copy span "KitchenAid Appliance Professionals [GEOGRAPHIC_DATA]"
click at [227, 249] on div "Back to Dashboard Change Sender ID Customers Technicians Select a contact Outbo…" at bounding box center [340, 159] width 463 height 288
click at [74, 241] on div "Name: KitchenAid Appliance Professionals [GEOGRAPHIC_DATA] Address: Phone: [PHO…" at bounding box center [62, 235] width 86 height 34
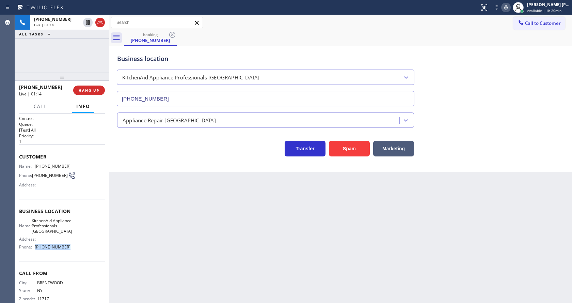
drag, startPoint x: 34, startPoint y: 255, endPoint x: 66, endPoint y: 256, distance: 31.3
click at [66, 249] on div "Phone: [PHONE_NUMBER]" at bounding box center [44, 246] width 51 height 5
copy div "[PHONE_NUMBER]"
drag, startPoint x: 155, startPoint y: 240, endPoint x: 157, endPoint y: 260, distance: 20.2
click at [155, 240] on div "Back to Dashboard Change Sender ID Customers Technicians Select a contact Outbo…" at bounding box center [340, 159] width 463 height 288
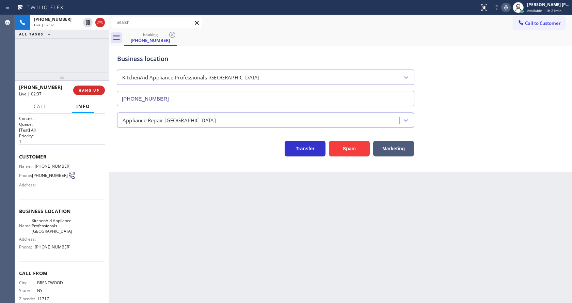
click at [212, 211] on div "Back to Dashboard Change Sender ID Customers Technicians Select a contact Outbo…" at bounding box center [340, 159] width 463 height 288
click at [156, 175] on div "Back to Dashboard Change Sender ID Customers Technicians Select a contact Outbo…" at bounding box center [340, 159] width 463 height 288
click at [510, 9] on icon at bounding box center [506, 7] width 8 height 8
click at [89, 22] on icon at bounding box center [87, 22] width 3 height 5
click at [265, 258] on div "Back to Dashboard Change Sender ID Customers Technicians Select a contact Outbo…" at bounding box center [340, 159] width 463 height 288
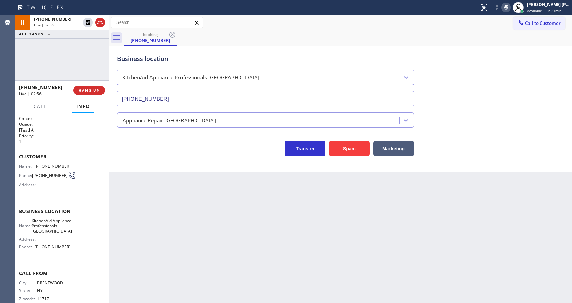
click at [263, 210] on div "Back to Dashboard Change Sender ID Customers Technicians Select a contact Outbo…" at bounding box center [340, 159] width 463 height 288
click at [501, 78] on div "Business location KitchenAid Appliance Professionals [GEOGRAPHIC_DATA] [PHONE_N…" at bounding box center [341, 76] width 450 height 62
click at [507, 10] on icon at bounding box center [506, 7] width 8 height 8
click at [87, 20] on icon at bounding box center [88, 22] width 5 height 5
click at [198, 222] on div "Back to Dashboard Change Sender ID Customers Technicians Select a contact Outbo…" at bounding box center [340, 159] width 463 height 288
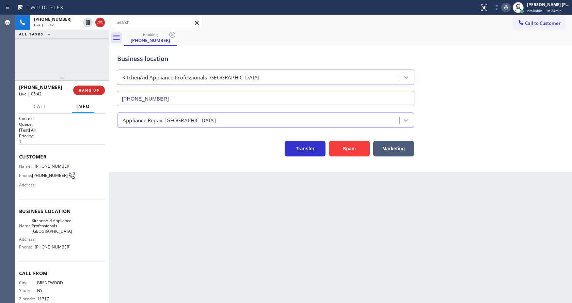
click at [266, 222] on div "Back to Dashboard Change Sender ID Customers Technicians Select a contact Outbo…" at bounding box center [340, 159] width 463 height 288
click at [92, 89] on span "HANG UP" at bounding box center [89, 90] width 21 height 5
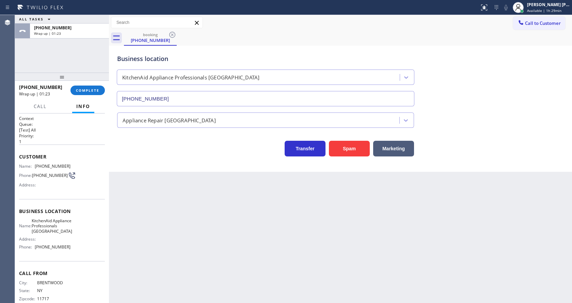
click at [167, 191] on div "Back to Dashboard Change Sender ID Customers Technicians Select a contact Outbo…" at bounding box center [340, 159] width 463 height 288
drag, startPoint x: 301, startPoint y: 234, endPoint x: 251, endPoint y: 251, distance: 52.8
click at [301, 234] on div "Back to Dashboard Change Sender ID Customers Technicians Select a contact Outbo…" at bounding box center [340, 159] width 463 height 288
click at [135, 185] on div "Back to Dashboard Change Sender ID Customers Technicians Select a contact Outbo…" at bounding box center [340, 159] width 463 height 288
click at [88, 89] on span "COMPLETE" at bounding box center [88, 90] width 24 height 5
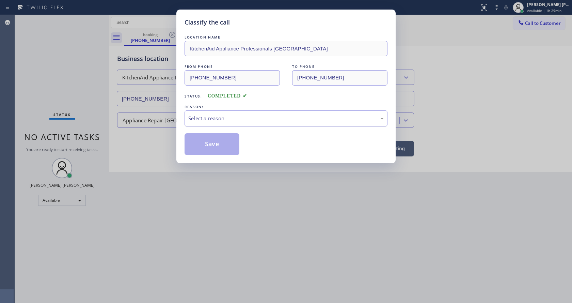
click at [199, 118] on div "Select a reason" at bounding box center [286, 118] width 196 height 8
click at [199, 144] on button "Save" at bounding box center [212, 144] width 55 height 22
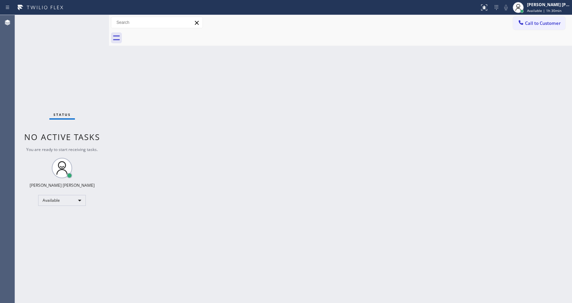
click at [129, 140] on div "Back to Dashboard Change Sender ID Customers Technicians Select a contact Outbo…" at bounding box center [340, 159] width 463 height 288
drag, startPoint x: 281, startPoint y: 202, endPoint x: 110, endPoint y: 107, distance: 195.3
click at [281, 202] on div "Back to Dashboard Change Sender ID Customers Technicians Select a contact Outbo…" at bounding box center [340, 159] width 463 height 288
click at [214, 230] on div "Back to Dashboard Change Sender ID Customers Technicians Select a contact Outbo…" at bounding box center [340, 159] width 463 height 288
click at [286, 179] on div "Back to Dashboard Change Sender ID Customers Technicians Select a contact Outbo…" at bounding box center [340, 159] width 463 height 288
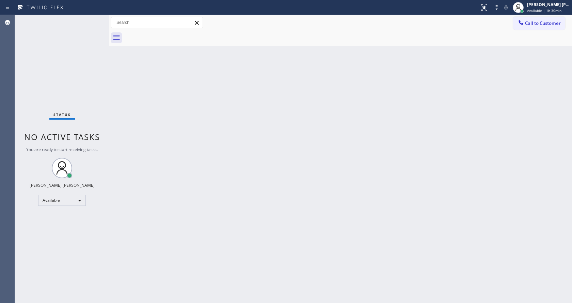
click at [173, 183] on div "Back to Dashboard Change Sender ID Customers Technicians Select a contact Outbo…" at bounding box center [340, 159] width 463 height 288
click at [68, 96] on div "Status No active tasks You are ready to start receiving tasks. [PERSON_NAME] [P…" at bounding box center [62, 159] width 94 height 288
click at [76, 74] on div "Status No active tasks You are ready to start receiving tasks. [PERSON_NAME] [P…" at bounding box center [62, 159] width 94 height 288
click at [196, 178] on div "Back to Dashboard Change Sender ID Customers Technicians Select a contact Outbo…" at bounding box center [340, 159] width 463 height 288
click at [270, 165] on div "Back to Dashboard Change Sender ID Customers Technicians Select a contact Outbo…" at bounding box center [340, 159] width 463 height 288
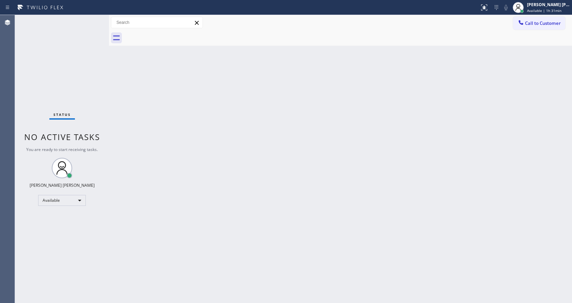
click at [125, 93] on div "Back to Dashboard Change Sender ID Customers Technicians Select a contact Outbo…" at bounding box center [340, 159] width 463 height 288
click at [94, 18] on div "Status No active tasks You are ready to start receiving tasks. [PERSON_NAME] [P…" at bounding box center [62, 159] width 94 height 288
click at [94, 20] on div "Status No active tasks You are ready to start receiving tasks. [PERSON_NAME] [P…" at bounding box center [62, 159] width 94 height 288
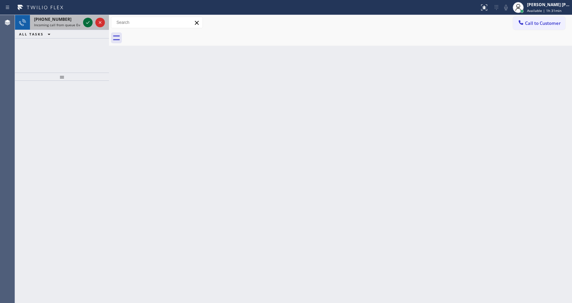
click at [87, 23] on icon at bounding box center [88, 22] width 8 height 8
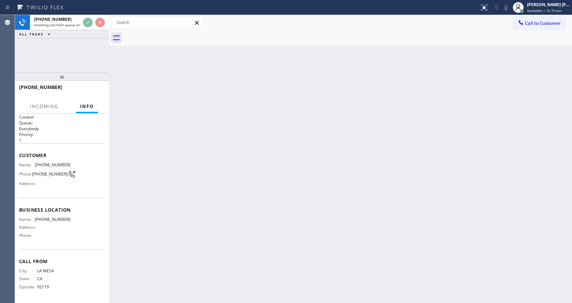
scroll to position [3, 0]
click at [211, 190] on div "Back to Dashboard Change Sender ID Customers Technicians Select a contact Outbo…" at bounding box center [340, 159] width 463 height 288
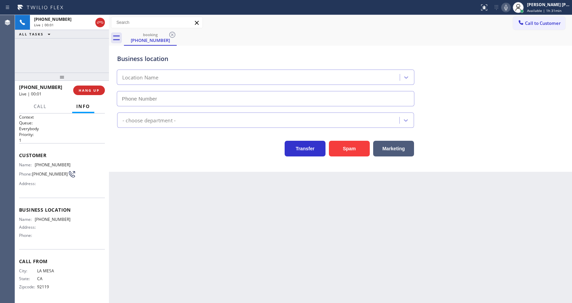
click at [160, 173] on div "Back to Dashboard Change Sender ID Customers Technicians Select a contact Outbo…" at bounding box center [340, 159] width 463 height 288
click at [203, 249] on div "Back to Dashboard Change Sender ID Customers Technicians Select a contact Outbo…" at bounding box center [340, 159] width 463 height 288
click at [153, 178] on div "Back to Dashboard Change Sender ID Customers Technicians Select a contact Outbo…" at bounding box center [340, 159] width 463 height 288
click at [216, 223] on div "Back to Dashboard Change Sender ID Customers Technicians Select a contact Outbo…" at bounding box center [340, 159] width 463 height 288
click at [187, 270] on div "Back to Dashboard Change Sender ID Customers Technicians Select a contact Outbo…" at bounding box center [340, 159] width 463 height 288
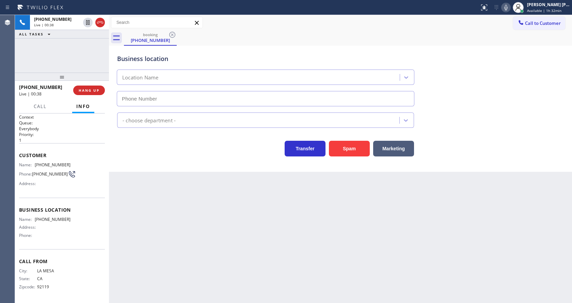
click at [271, 249] on div "Back to Dashboard Change Sender ID Customers Technicians Select a contact Outbo…" at bounding box center [340, 159] width 463 height 288
click at [142, 154] on div "Transfer Spam Marketing" at bounding box center [266, 146] width 300 height 19
click at [82, 92] on span "HANG UP" at bounding box center [89, 90] width 21 height 5
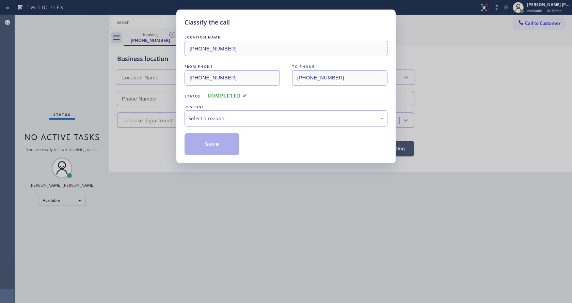
click at [249, 118] on div "Select a reason" at bounding box center [286, 118] width 196 height 8
click at [204, 145] on button "Save" at bounding box center [212, 144] width 55 height 22
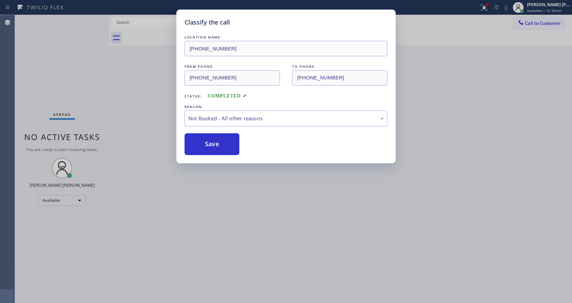
click at [204, 145] on button "Save" at bounding box center [212, 144] width 55 height 22
click at [488, 4] on div "Status report Issues detected These issues could affect your workflow. Please c…" at bounding box center [286, 151] width 572 height 303
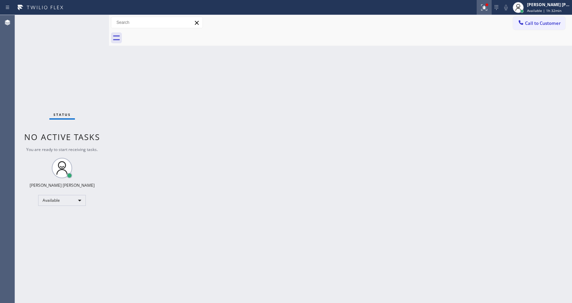
click at [488, 10] on icon at bounding box center [484, 7] width 8 height 8
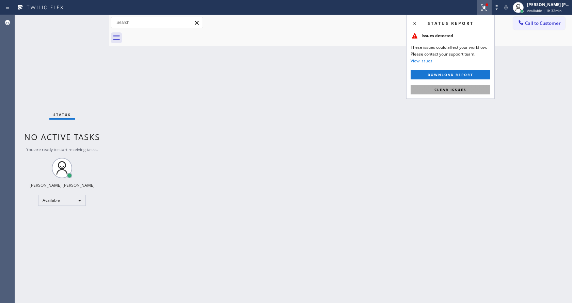
click at [462, 91] on span "Clear issues" at bounding box center [451, 89] width 32 height 5
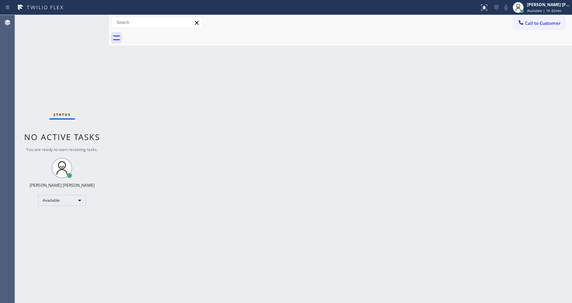
click at [245, 206] on div "Back to Dashboard Change Sender ID Customers Technicians Select a contact Outbo…" at bounding box center [340, 159] width 463 height 288
click at [153, 150] on div "Back to Dashboard Change Sender ID Customers Technicians Select a contact Outbo…" at bounding box center [340, 159] width 463 height 288
click at [90, 19] on div "Status No active tasks You are ready to start receiving tasks. [PERSON_NAME] [P…" at bounding box center [62, 159] width 94 height 288
click at [524, 127] on div "Back to Dashboard Change Sender ID Customers Technicians Select a contact Outbo…" at bounding box center [340, 159] width 463 height 288
click at [104, 102] on div "Status No active tasks You are ready to start receiving tasks. [PERSON_NAME] [P…" at bounding box center [62, 159] width 94 height 288
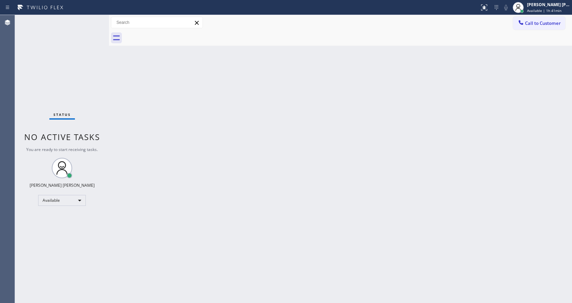
click at [92, 17] on div "Status No active tasks You are ready to start receiving tasks. [PERSON_NAME] [P…" at bounding box center [62, 159] width 94 height 288
click at [422, 135] on div "Back to Dashboard Change Sender ID Customers Technicians Select a contact Outbo…" at bounding box center [340, 159] width 463 height 288
drag, startPoint x: 114, startPoint y: 109, endPoint x: 110, endPoint y: 88, distance: 21.7
click at [114, 109] on div "Back to Dashboard Change Sender ID Customers Technicians Select a contact Outbo…" at bounding box center [340, 159] width 463 height 288
click at [87, 17] on div "Status No active tasks You are ready to start receiving tasks. [PERSON_NAME] [P…" at bounding box center [62, 159] width 94 height 288
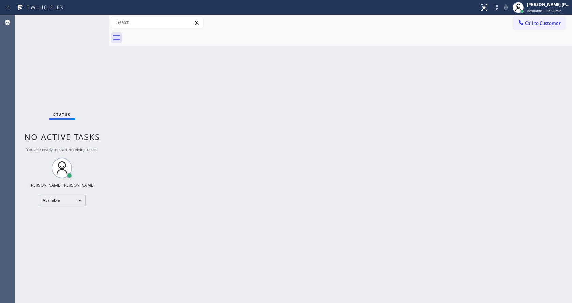
click at [88, 23] on div "Status No active tasks You are ready to start receiving tasks. [PERSON_NAME] [P…" at bounding box center [62, 159] width 94 height 288
click at [87, 20] on div "Status No active tasks You are ready to start receiving tasks. [PERSON_NAME] [P…" at bounding box center [62, 159] width 94 height 288
click at [210, 224] on div "Back to Dashboard Change Sender ID Customers Technicians Select a contact Outbo…" at bounding box center [340, 159] width 463 height 288
click at [92, 20] on div "Status No active tasks You are ready to start receiving tasks. [PERSON_NAME] [P…" at bounding box center [62, 159] width 94 height 288
drag, startPoint x: 500, startPoint y: 158, endPoint x: 496, endPoint y: 172, distance: 15.2
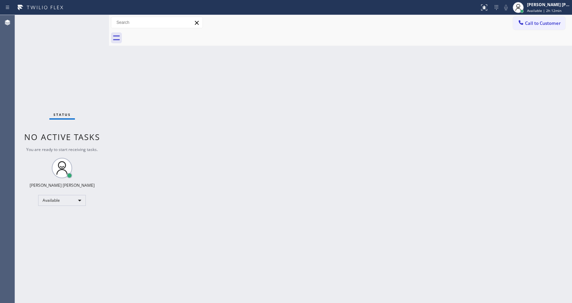
click at [500, 158] on div "Back to Dashboard Change Sender ID Customers Technicians Select a contact Outbo…" at bounding box center [340, 159] width 463 height 288
click at [52, 28] on div "Status No active tasks You are ready to start receiving tasks. [PERSON_NAME] [P…" at bounding box center [62, 159] width 94 height 288
click at [228, 125] on div "Back to Dashboard Change Sender ID Customers Technicians Select a contact Outbo…" at bounding box center [340, 159] width 463 height 288
click at [195, 255] on div "Back to Dashboard Change Sender ID Customers Technicians Select a contact Outbo…" at bounding box center [340, 159] width 463 height 288
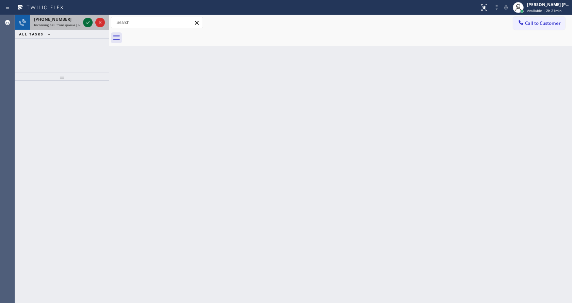
click at [89, 20] on icon at bounding box center [88, 22] width 8 height 8
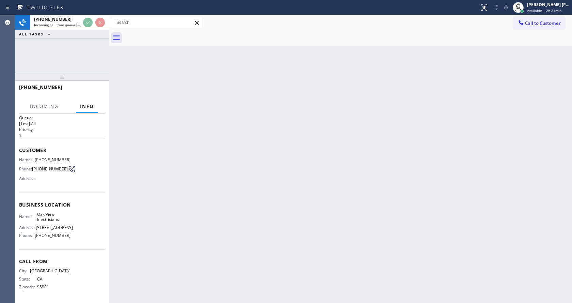
scroll to position [14, 0]
click at [203, 250] on div "Back to Dashboard Change Sender ID Customers Technicians Select a contact Outbo…" at bounding box center [340, 159] width 463 height 288
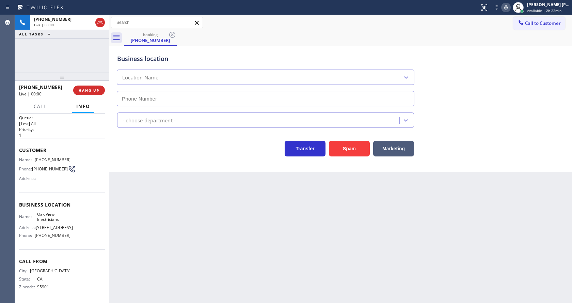
type input "[PHONE_NUMBER]"
click at [38, 176] on div "Address:" at bounding box center [44, 178] width 51 height 5
drag, startPoint x: 34, startPoint y: 153, endPoint x: 71, endPoint y: 153, distance: 36.5
click at [71, 157] on div "Name: [PHONE_NUMBER] Phone: [PHONE_NUMBER] Address:" at bounding box center [62, 170] width 86 height 27
click at [152, 174] on div "Back to Dashboard Change Sender ID Customers Technicians Select a contact Outbo…" at bounding box center [340, 159] width 463 height 288
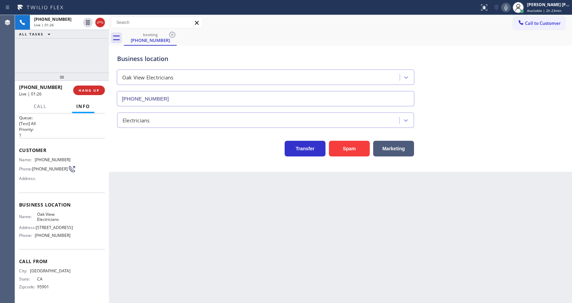
click at [74, 235] on div "Name: Oak View Electricians Address: [STREET_ADDRESS] Phone: [PHONE_NUMBER]" at bounding box center [62, 226] width 86 height 29
drag, startPoint x: 36, startPoint y: 210, endPoint x: 60, endPoint y: 216, distance: 24.0
click at [60, 216] on span "Oak View Electricians" at bounding box center [54, 217] width 34 height 11
click at [138, 226] on div "Back to Dashboard Change Sender ID Customers Technicians Select a contact Outbo…" at bounding box center [340, 159] width 463 height 288
click at [79, 241] on div "Name: Oak View Electricians Address: [STREET_ADDRESS] Phone: [PHONE_NUMBER]" at bounding box center [62, 226] width 86 height 29
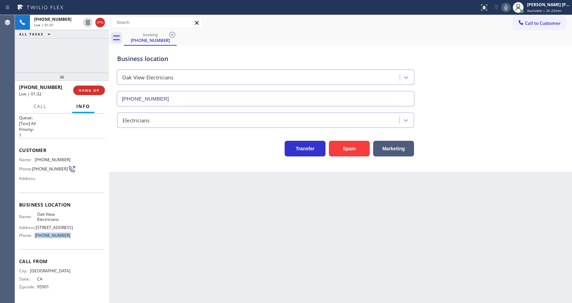
drag, startPoint x: 32, startPoint y: 236, endPoint x: 73, endPoint y: 235, distance: 40.6
click at [73, 235] on div "Name: Oak View Electricians Address: [STREET_ADDRESS] Phone: [PHONE_NUMBER]" at bounding box center [62, 226] width 86 height 29
click at [155, 235] on div "Back to Dashboard Change Sender ID Customers Technicians Select a contact Outbo…" at bounding box center [340, 159] width 463 height 288
click at [163, 200] on div "Back to Dashboard Change Sender ID Customers Technicians Select a contact Outbo…" at bounding box center [340, 159] width 463 height 288
click at [290, 229] on div "Back to Dashboard Change Sender ID Customers Technicians Select a contact Outbo…" at bounding box center [340, 159] width 463 height 288
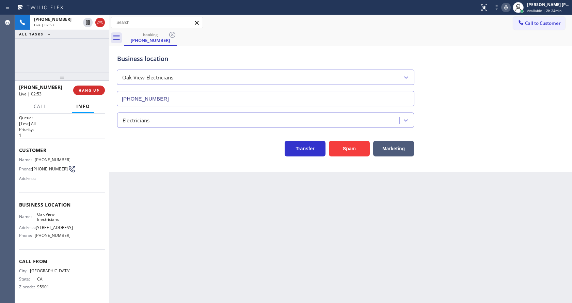
click at [508, 8] on icon at bounding box center [506, 7] width 3 height 5
click at [89, 20] on icon at bounding box center [87, 22] width 3 height 5
click at [184, 152] on div "Transfer Spam Marketing" at bounding box center [266, 146] width 300 height 19
click at [299, 253] on div "Back to Dashboard Change Sender ID Customers Technicians Select a contact Outbo…" at bounding box center [340, 159] width 463 height 288
drag, startPoint x: 458, startPoint y: 272, endPoint x: 459, endPoint y: 276, distance: 3.4
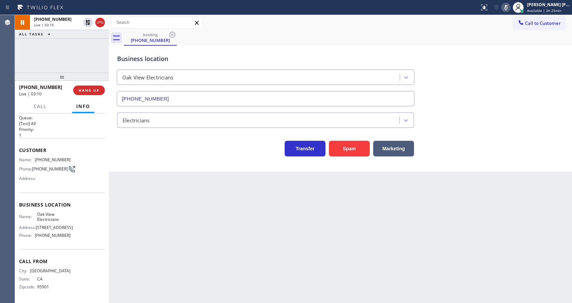
click at [459, 276] on div "Back to Dashboard Change Sender ID Customers Technicians Select a contact Outbo…" at bounding box center [340, 159] width 463 height 288
click at [276, 253] on div "Back to Dashboard Change Sender ID Customers Technicians Select a contact Outbo…" at bounding box center [340, 159] width 463 height 288
drag, startPoint x: 517, startPoint y: 64, endPoint x: 520, endPoint y: 62, distance: 4.1
click at [517, 64] on div "Business location Oak View Electricians [PHONE_NUMBER]" at bounding box center [341, 76] width 450 height 62
click at [511, 3] on div at bounding box center [506, 7] width 10 height 8
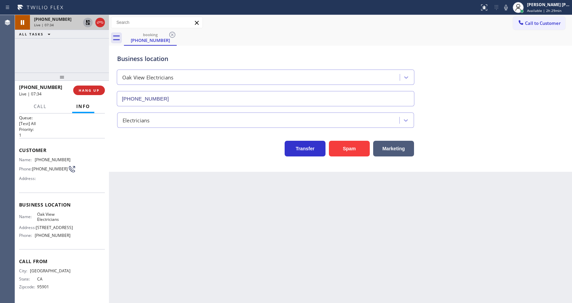
click at [87, 25] on icon at bounding box center [88, 22] width 5 height 5
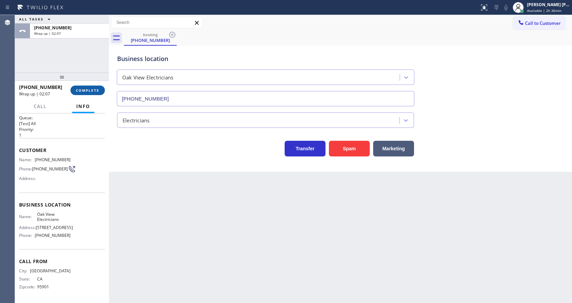
click at [82, 88] on span "COMPLETE" at bounding box center [88, 90] width 24 height 5
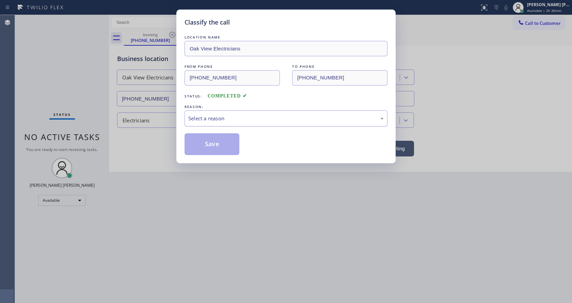
click at [212, 117] on div "Select a reason" at bounding box center [286, 118] width 196 height 8
click at [202, 141] on button "Save" at bounding box center [212, 144] width 55 height 22
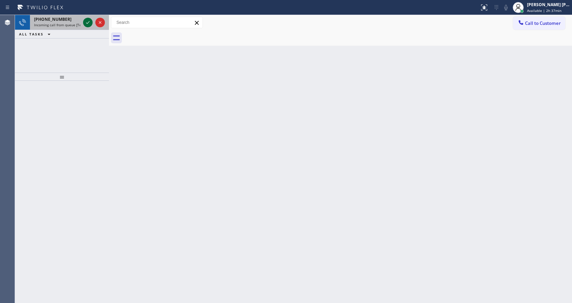
click at [86, 19] on icon at bounding box center [88, 22] width 8 height 8
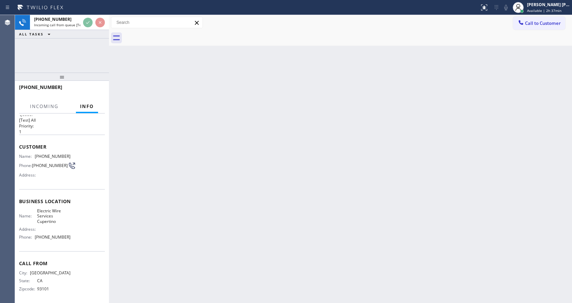
scroll to position [14, 0]
click at [215, 186] on div "Back to Dashboard Change Sender ID Customers Technicians Select a contact Outbo…" at bounding box center [340, 159] width 463 height 288
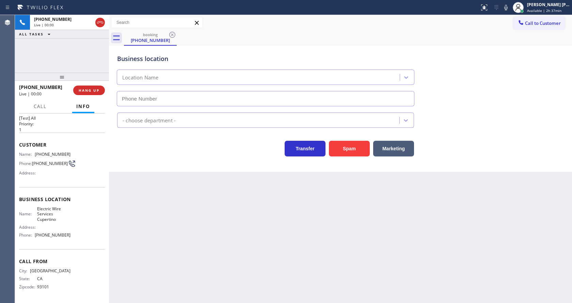
type input "[PHONE_NUMBER]"
click at [126, 219] on div "Back to Dashboard Change Sender ID Customers Technicians Select a contact Outbo…" at bounding box center [340, 159] width 463 height 288
click at [228, 270] on div "Back to Dashboard Change Sender ID Customers Technicians Select a contact Outbo…" at bounding box center [340, 159] width 463 height 288
click at [126, 197] on div "Back to Dashboard Change Sender ID Customers Technicians Select a contact Outbo…" at bounding box center [340, 159] width 463 height 288
click at [356, 151] on button "Spam" at bounding box center [349, 149] width 41 height 16
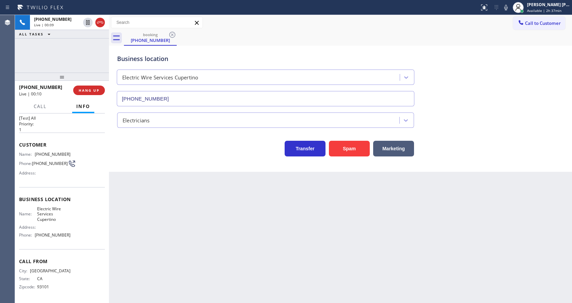
click at [184, 267] on div "Back to Dashboard Change Sender ID Customers Technicians Select a contact Outbo…" at bounding box center [340, 159] width 463 height 288
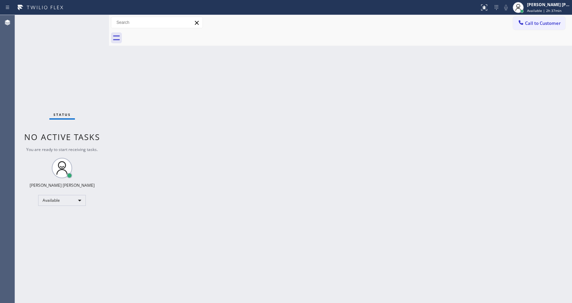
click at [148, 203] on div "Back to Dashboard Change Sender ID Customers Technicians Select a contact Outbo…" at bounding box center [340, 159] width 463 height 288
drag, startPoint x: 122, startPoint y: 113, endPoint x: 84, endPoint y: 69, distance: 57.5
click at [122, 113] on div "Back to Dashboard Change Sender ID Customers Technicians Select a contact Outbo…" at bounding box center [340, 159] width 463 height 288
click at [345, 189] on div "Back to Dashboard Change Sender ID Customers Technicians Select a contact Outbo…" at bounding box center [340, 159] width 463 height 288
click at [506, 73] on div "Back to Dashboard Change Sender ID Customers Technicians Select a contact Outbo…" at bounding box center [340, 159] width 463 height 288
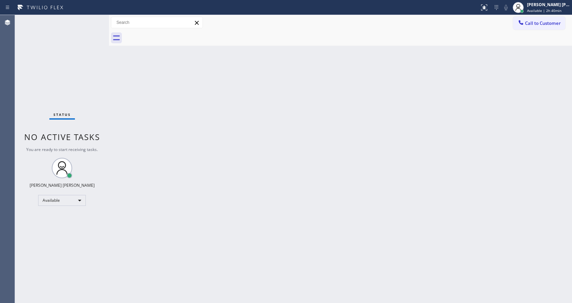
click at [111, 109] on div "Back to Dashboard Change Sender ID Customers Technicians Select a contact Outbo…" at bounding box center [340, 159] width 463 height 288
click at [204, 241] on div "Back to Dashboard Change Sender ID Customers Technicians Select a contact Outbo…" at bounding box center [340, 159] width 463 height 288
click at [150, 58] on div "Back to Dashboard Change Sender ID Customers Technicians Select a contact Outbo…" at bounding box center [340, 159] width 463 height 288
click at [94, 18] on div "Status No active tasks You are ready to start receiving tasks. [PERSON_NAME] [P…" at bounding box center [62, 159] width 94 height 288
click at [336, 190] on div "Back to Dashboard Change Sender ID Customers Technicians Select a contact Outbo…" at bounding box center [340, 159] width 463 height 288
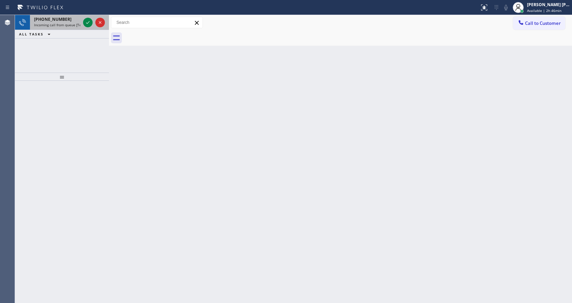
click at [72, 27] on span "Incoming call from queue [Test] All" at bounding box center [62, 24] width 57 height 5
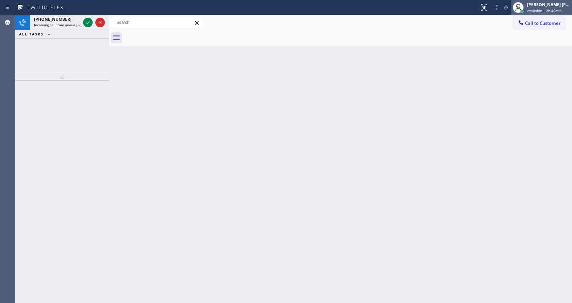
click at [544, 13] on span "Available | 2h 46min" at bounding box center [544, 10] width 34 height 5
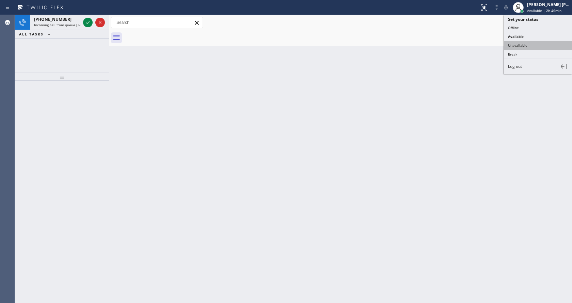
click at [525, 44] on button "Unavailable" at bounding box center [538, 45] width 68 height 9
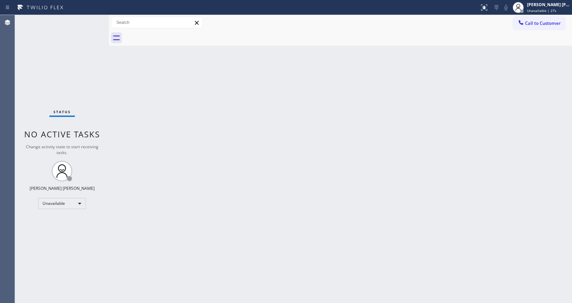
click at [294, 123] on div "Back to Dashboard Change Sender ID Customers Technicians Select a contact Outbo…" at bounding box center [340, 159] width 463 height 288
click at [284, 198] on div "Back to Dashboard Change Sender ID Customers Technicians Select a contact Outbo…" at bounding box center [340, 159] width 463 height 288
click at [512, 106] on div "Back to Dashboard Change Sender ID Customers Technicians Select a contact Outbo…" at bounding box center [340, 159] width 463 height 288
click at [541, 7] on div "[PERSON_NAME] [PERSON_NAME] Unavailable | 46s" at bounding box center [549, 7] width 46 height 12
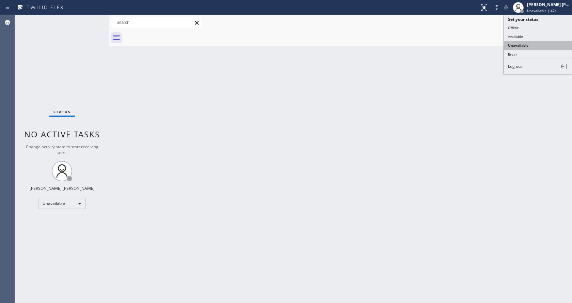
click at [533, 48] on button "Unavailable" at bounding box center [538, 45] width 68 height 9
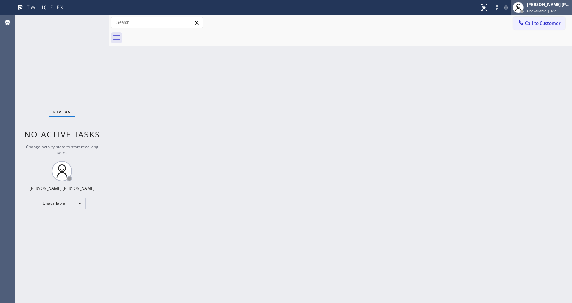
click at [538, 6] on div "[PERSON_NAME] [PERSON_NAME]" at bounding box center [548, 5] width 43 height 6
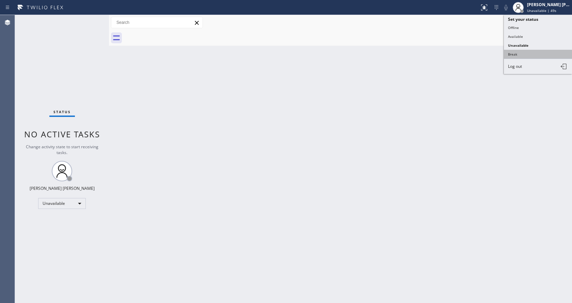
click at [536, 51] on button "Break" at bounding box center [538, 54] width 68 height 9
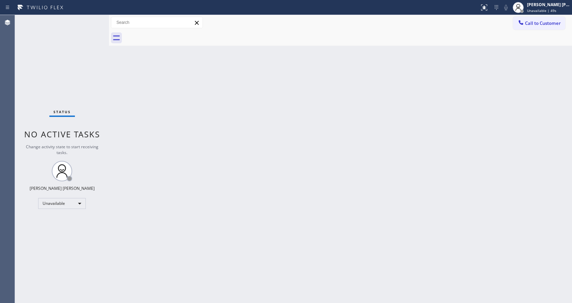
click at [251, 218] on div "Back to Dashboard Change Sender ID Customers Technicians Select a contact Outbo…" at bounding box center [340, 159] width 463 height 288
drag, startPoint x: 62, startPoint y: 83, endPoint x: 84, endPoint y: 59, distance: 33.8
click at [62, 83] on div "Status No active tasks Change activity state to start receiving tasks. [PERSON_…" at bounding box center [62, 159] width 94 height 288
click at [94, 19] on div "Status No active tasks Change activity state to start receiving tasks. [PERSON_…" at bounding box center [62, 159] width 94 height 288
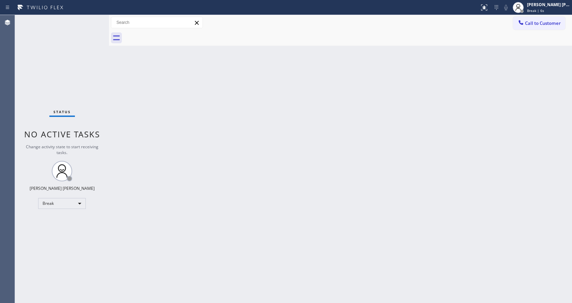
click at [274, 157] on div "Back to Dashboard Change Sender ID Customers Technicians Select a contact Outbo…" at bounding box center [340, 159] width 463 height 288
click at [515, 63] on div "Back to Dashboard Change Sender ID Customers Technicians Select a contact Outbo…" at bounding box center [340, 159] width 463 height 288
click at [546, 9] on span "Break | 14:33" at bounding box center [538, 10] width 22 height 5
click at [279, 203] on div "Back to Dashboard Change Sender ID Customers Technicians Select a contact Outbo…" at bounding box center [340, 159] width 463 height 288
drag, startPoint x: 233, startPoint y: 291, endPoint x: 230, endPoint y: 300, distance: 8.9
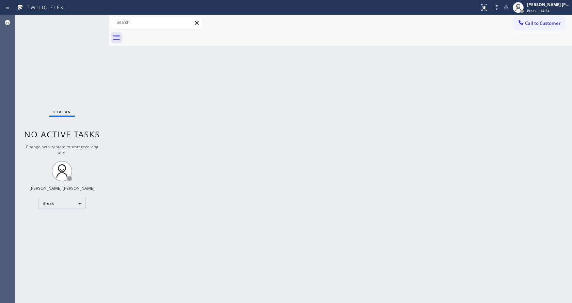
click at [231, 295] on div "Back to Dashboard Change Sender ID Customers Technicians Select a contact Outbo…" at bounding box center [340, 159] width 463 height 288
drag, startPoint x: 550, startPoint y: 26, endPoint x: 562, endPoint y: 38, distance: 16.9
click at [557, 35] on div "Call to Customer Outbound call Location Search location Your caller id phone nu…" at bounding box center [340, 30] width 463 height 31
click at [548, 15] on div "Status report No issues detected If you experience an issue, please download th…" at bounding box center [286, 7] width 572 height 15
click at [547, 12] on span "Break | 14:46" at bounding box center [538, 10] width 22 height 5
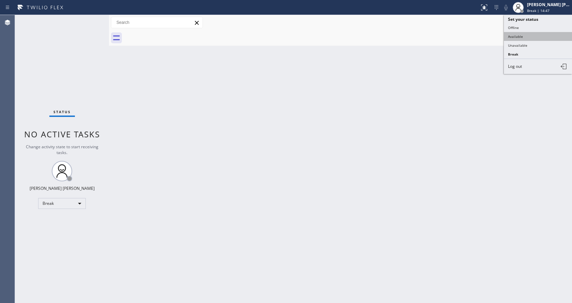
click at [514, 39] on button "Available" at bounding box center [538, 36] width 68 height 9
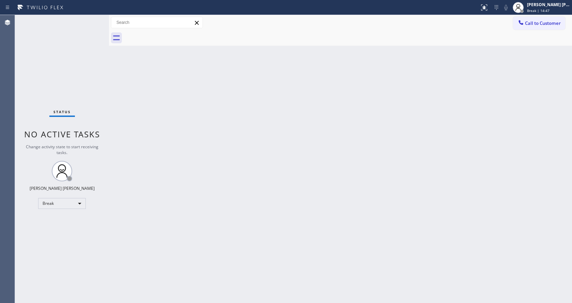
click at [449, 111] on div "Back to Dashboard Change Sender ID Customers Technicians Select a contact Outbo…" at bounding box center [340, 159] width 463 height 288
drag, startPoint x: 256, startPoint y: 223, endPoint x: 263, endPoint y: 230, distance: 9.6
click at [263, 230] on div "Back to Dashboard Change Sender ID Customers Technicians Select a contact Outbo…" at bounding box center [340, 159] width 463 height 288
click at [75, 72] on div "Status No active tasks You are ready to start receiving tasks. [PERSON_NAME] [P…" at bounding box center [62, 159] width 94 height 288
click at [92, 18] on div "Status No active tasks You are ready to start receiving tasks. [PERSON_NAME] [P…" at bounding box center [62, 159] width 94 height 288
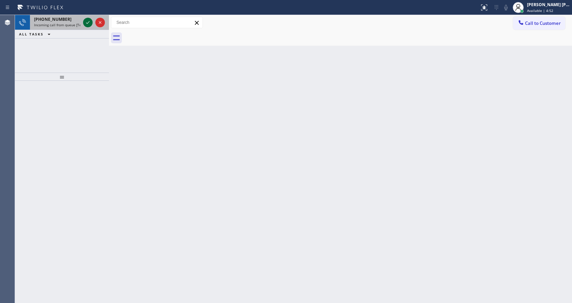
click at [84, 21] on icon at bounding box center [88, 22] width 8 height 8
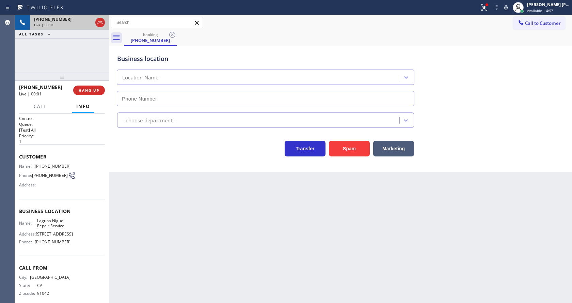
type input "[PHONE_NUMBER]"
click at [220, 196] on div "Back to Dashboard Change Sender ID Customers Technicians Select a contact Outbo…" at bounding box center [340, 159] width 463 height 288
click at [140, 167] on div "Business location [GEOGRAPHIC_DATA] Repair Service [PHONE_NUMBER] Appliance Rep…" at bounding box center [340, 109] width 463 height 126
click at [86, 188] on div "Name: [PHONE_NUMBER] Phone: [PHONE_NUMBER] Address:" at bounding box center [62, 177] width 86 height 27
drag, startPoint x: 34, startPoint y: 165, endPoint x: 82, endPoint y: 162, distance: 48.5
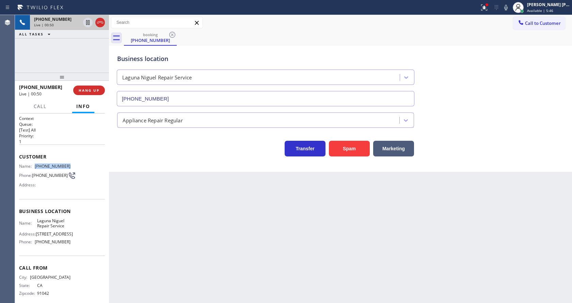
click at [82, 162] on div "Customer Name: [PHONE_NUMBER] Phone: [PHONE_NUMBER] Address:" at bounding box center [62, 171] width 86 height 55
click at [205, 232] on div "Back to Dashboard Change Sender ID Customers Technicians Select a contact Outbo…" at bounding box center [340, 159] width 463 height 288
click at [63, 227] on span "Laguna Niguel Repair Service" at bounding box center [54, 223] width 34 height 11
drag, startPoint x: 33, startPoint y: 222, endPoint x: 75, endPoint y: 227, distance: 42.2
click at [75, 227] on div "Name: [GEOGRAPHIC_DATA] Repair Service Address: [STREET_ADDRESS] Phone: [PHONE_…" at bounding box center [62, 232] width 86 height 29
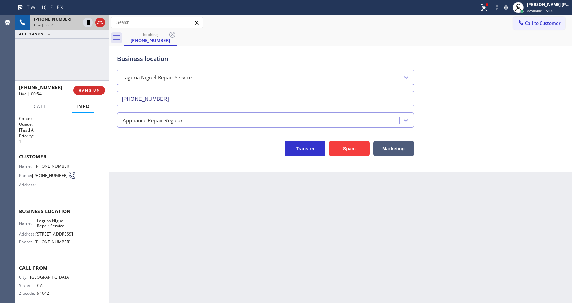
drag, startPoint x: 131, startPoint y: 242, endPoint x: 133, endPoint y: 250, distance: 8.8
click at [133, 246] on div "Back to Dashboard Change Sender ID Customers Technicians Select a contact Outbo…" at bounding box center [340, 159] width 463 height 288
click at [86, 233] on div "Name: [GEOGRAPHIC_DATA] Repair Service Address: [STREET_ADDRESS] Phone: [PHONE_…" at bounding box center [62, 232] width 86 height 29
drag, startPoint x: 34, startPoint y: 249, endPoint x: 87, endPoint y: 251, distance: 52.8
click at [87, 247] on div "Name: [GEOGRAPHIC_DATA] Repair Service Address: [STREET_ADDRESS] Phone: [PHONE_…" at bounding box center [62, 232] width 86 height 29
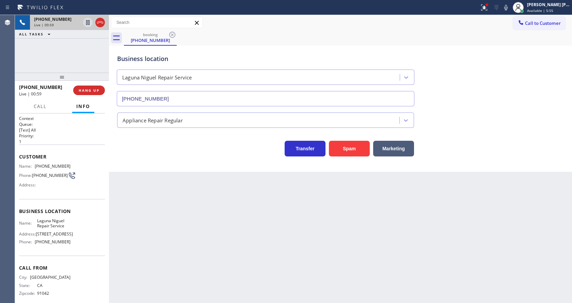
drag, startPoint x: 153, startPoint y: 238, endPoint x: 148, endPoint y: 273, distance: 35.8
click at [153, 242] on div "Back to Dashboard Change Sender ID Customers Technicians Select a contact Outbo…" at bounding box center [340, 159] width 463 height 288
drag, startPoint x: 277, startPoint y: 210, endPoint x: 162, endPoint y: 100, distance: 159.0
click at [278, 210] on div "Back to Dashboard Change Sender ID Customers Technicians Select a contact Outbo…" at bounding box center [340, 159] width 463 height 288
click at [136, 172] on div "Back to Dashboard Change Sender ID Customers Technicians Select a contact Outbo…" at bounding box center [340, 159] width 463 height 288
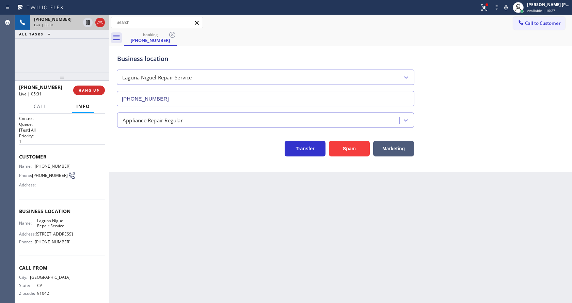
click at [358, 266] on div "Back to Dashboard Change Sender ID Customers Technicians Select a contact Outbo…" at bounding box center [340, 159] width 463 height 288
click at [152, 171] on div "Business location [GEOGRAPHIC_DATA] Repair Service [PHONE_NUMBER] Appliance Rep…" at bounding box center [340, 109] width 463 height 126
drag, startPoint x: 484, startPoint y: 7, endPoint x: 495, endPoint y: 40, distance: 34.6
click at [484, 7] on icon at bounding box center [484, 7] width 8 height 8
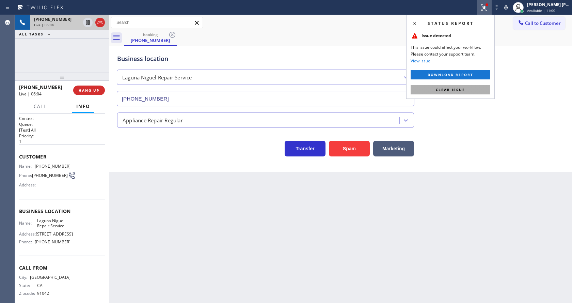
click at [472, 89] on button "Clear issue" at bounding box center [451, 90] width 80 height 10
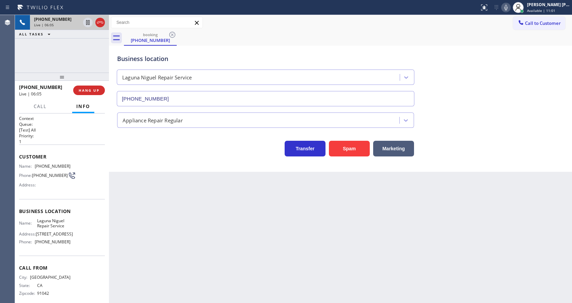
click at [509, 4] on icon at bounding box center [506, 7] width 8 height 8
click at [88, 20] on icon at bounding box center [88, 22] width 8 height 8
click at [151, 222] on div "Back to Dashboard Change Sender ID Customers Technicians Select a contact Outbo…" at bounding box center [340, 159] width 463 height 288
click at [276, 236] on div "Back to Dashboard Change Sender ID Customers Technicians Select a contact Outbo…" at bounding box center [340, 159] width 463 height 288
drag, startPoint x: 181, startPoint y: 283, endPoint x: 170, endPoint y: 300, distance: 20.2
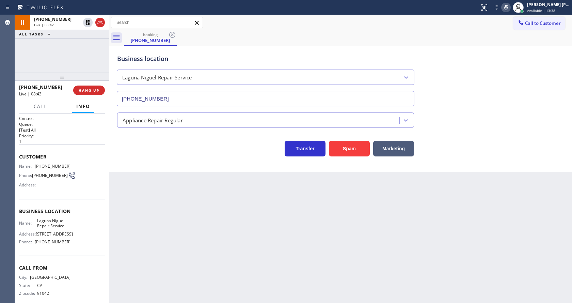
click at [181, 283] on div "Back to Dashboard Change Sender ID Customers Technicians Select a contact Outbo…" at bounding box center [340, 159] width 463 height 288
click at [243, 224] on div "Back to Dashboard Change Sender ID Customers Technicians Select a contact Outbo…" at bounding box center [340, 159] width 463 height 288
click at [87, 19] on icon at bounding box center [88, 22] width 8 height 8
click at [510, 11] on icon at bounding box center [506, 7] width 8 height 8
click at [257, 207] on div "Back to Dashboard Change Sender ID Customers Technicians Select a contact Outbo…" at bounding box center [340, 159] width 463 height 288
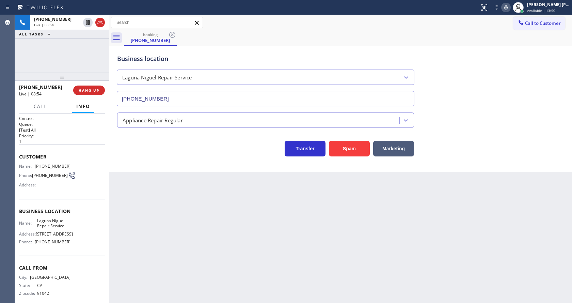
click at [139, 192] on div "Back to Dashboard Change Sender ID Customers Technicians Select a contact Outbo…" at bounding box center [340, 159] width 463 height 288
click at [218, 204] on div "Back to Dashboard Change Sender ID Customers Technicians Select a contact Outbo…" at bounding box center [340, 159] width 463 height 288
click at [143, 218] on div "Back to Dashboard Change Sender ID Customers Technicians Select a contact Outbo…" at bounding box center [340, 159] width 463 height 288
click at [321, 252] on div "Back to Dashboard Change Sender ID Customers Technicians Select a contact Outbo…" at bounding box center [340, 159] width 463 height 288
click at [117, 179] on div "Back to Dashboard Change Sender ID Customers Technicians Select a contact Outbo…" at bounding box center [340, 159] width 463 height 288
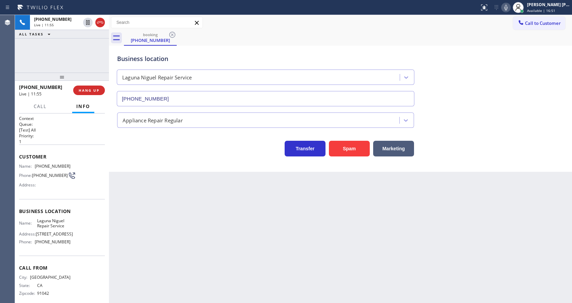
click at [190, 222] on div "Back to Dashboard Change Sender ID Customers Technicians Select a contact Outbo…" at bounding box center [340, 159] width 463 height 288
click at [81, 89] on span "HANG UP" at bounding box center [89, 90] width 21 height 5
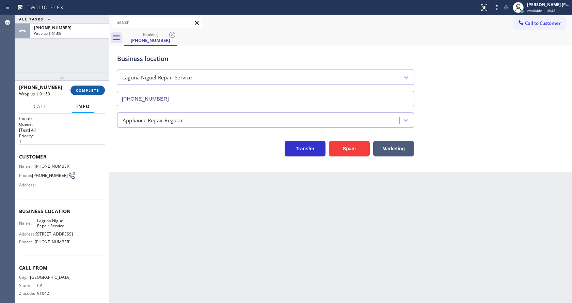
click at [87, 88] on button "COMPLETE" at bounding box center [88, 91] width 34 height 10
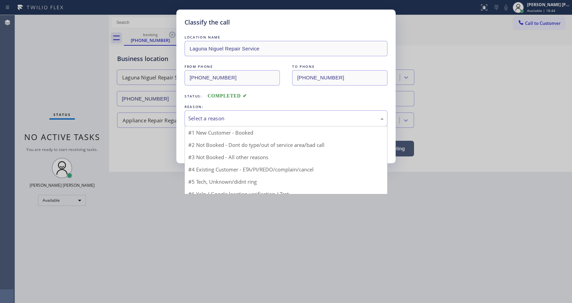
click at [209, 118] on div "Select a reason" at bounding box center [286, 118] width 196 height 8
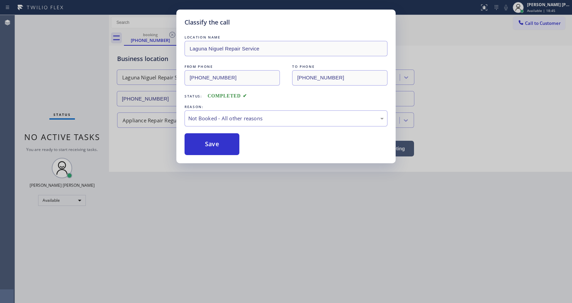
click at [206, 143] on button "Save" at bounding box center [212, 144] width 55 height 22
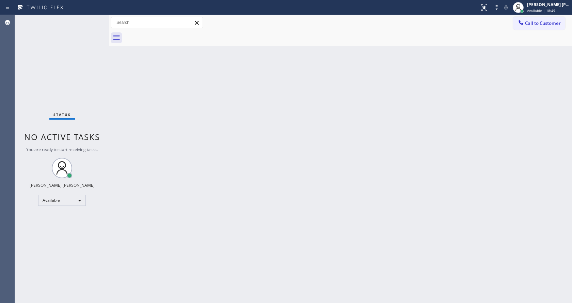
click at [361, 152] on div "Back to Dashboard Change Sender ID Customers Technicians Select a contact Outbo…" at bounding box center [340, 159] width 463 height 288
click at [94, 18] on div "Status No active tasks You are ready to start receiving tasks. [PERSON_NAME] [P…" at bounding box center [62, 159] width 94 height 288
drag, startPoint x: 113, startPoint y: 54, endPoint x: 109, endPoint y: 41, distance: 14.0
click at [113, 54] on div "Back to Dashboard Change Sender ID Customers Technicians Select a contact Outbo…" at bounding box center [340, 159] width 463 height 288
click at [94, 22] on div "Status No active tasks You are ready to start receiving tasks. [PERSON_NAME] [P…" at bounding box center [62, 159] width 94 height 288
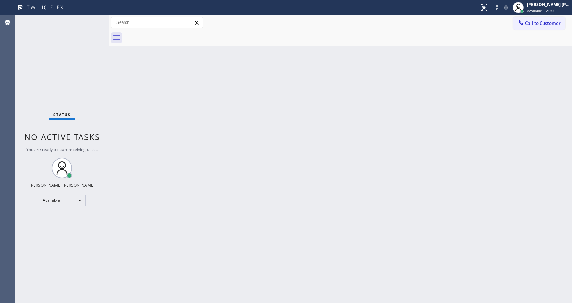
click at [92, 18] on div "Status No active tasks You are ready to start receiving tasks. [PERSON_NAME] [P…" at bounding box center [62, 159] width 94 height 288
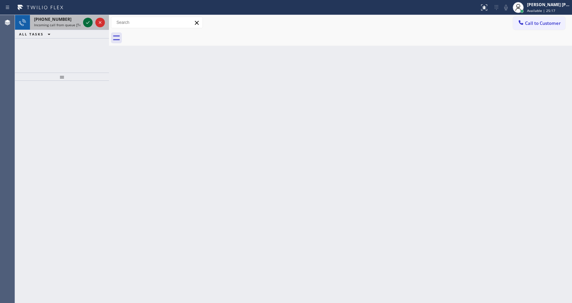
click at [89, 22] on icon at bounding box center [88, 22] width 8 height 8
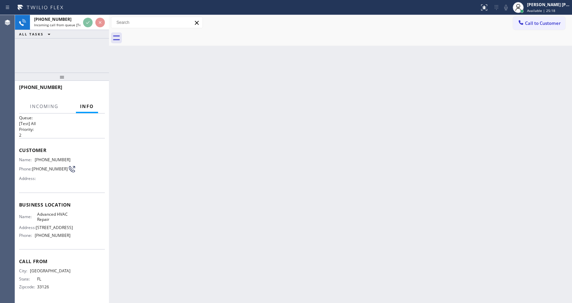
scroll to position [14, 0]
click at [198, 176] on div "Back to Dashboard Change Sender ID Customers Technicians Select a contact Outbo…" at bounding box center [340, 159] width 463 height 288
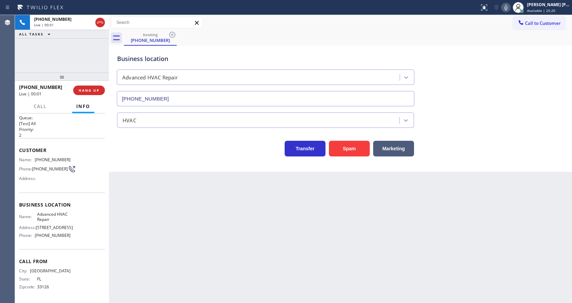
type input "[PHONE_NUMBER]"
click at [210, 185] on div "Back to Dashboard Change Sender ID Customers Technicians Select a contact Outbo…" at bounding box center [340, 159] width 463 height 288
click at [152, 222] on div "Back to Dashboard Change Sender ID Customers Technicians Select a contact Outbo…" at bounding box center [340, 159] width 463 height 288
click at [56, 201] on span "Business location" at bounding box center [62, 204] width 86 height 6
drag, startPoint x: 34, startPoint y: 153, endPoint x: 81, endPoint y: 155, distance: 47.4
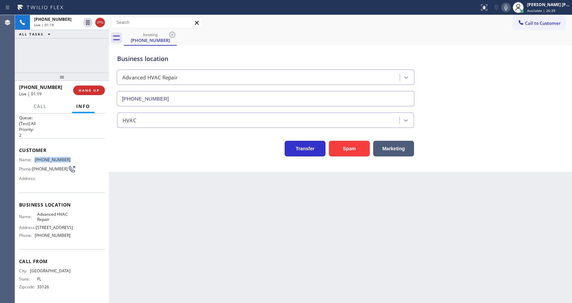
click at [81, 157] on div "Name: [PHONE_NUMBER] Phone: [PHONE_NUMBER] Address:" at bounding box center [62, 170] width 86 height 27
drag, startPoint x: 186, startPoint y: 210, endPoint x: 162, endPoint y: 262, distance: 56.7
click at [184, 211] on div "Back to Dashboard Change Sender ID Customers Technicians Select a contact Outbo…" at bounding box center [340, 159] width 463 height 288
click at [68, 220] on div "Name: Advanced HVAC Repair Address: [STREET_ADDRESS] Phone: [PHONE_NUMBER]" at bounding box center [62, 226] width 86 height 29
drag, startPoint x: 33, startPoint y: 207, endPoint x: 57, endPoint y: 217, distance: 25.1
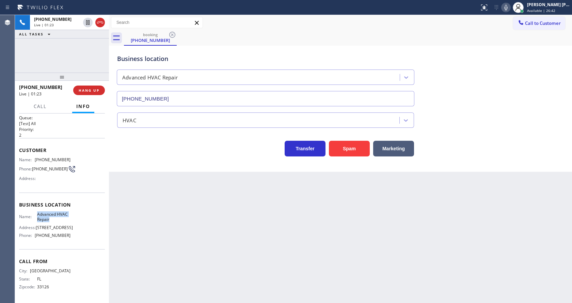
click at [57, 217] on div "Name: Advanced HVAC Repair Address: [STREET_ADDRESS] Phone: [PHONE_NUMBER]" at bounding box center [44, 226] width 51 height 29
click at [192, 217] on div "Back to Dashboard Change Sender ID Customers Technicians Select a contact Outbo…" at bounding box center [340, 159] width 463 height 288
click at [87, 242] on div "Business location Name: Advanced HVAC Repair Address: [STREET_ADDRESS] Phone: […" at bounding box center [62, 220] width 86 height 57
drag, startPoint x: 32, startPoint y: 235, endPoint x: 70, endPoint y: 237, distance: 37.9
click at [70, 237] on div "Name: Advanced HVAC Repair Address: [STREET_ADDRESS] Phone: [PHONE_NUMBER]" at bounding box center [62, 226] width 86 height 29
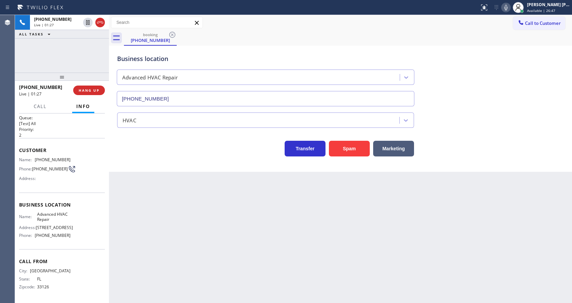
click at [189, 206] on div "Back to Dashboard Change Sender ID Customers Technicians Select a contact Outbo…" at bounding box center [340, 159] width 463 height 288
click at [152, 205] on div "Back to Dashboard Change Sender ID Customers Technicians Select a contact Outbo…" at bounding box center [340, 159] width 463 height 288
click at [159, 176] on div "Back to Dashboard Change Sender ID Customers Technicians Select a contact Outbo…" at bounding box center [340, 159] width 463 height 288
click at [507, 12] on button at bounding box center [506, 8] width 10 height 10
click at [85, 24] on icon at bounding box center [88, 22] width 8 height 8
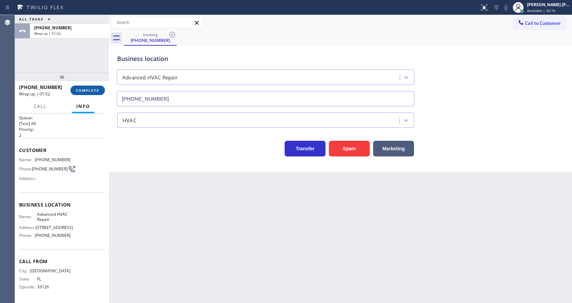
click at [93, 86] on button "COMPLETE" at bounding box center [88, 91] width 34 height 10
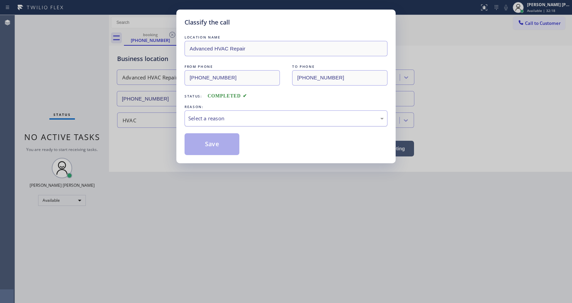
click at [219, 118] on div "Select a reason" at bounding box center [286, 118] width 196 height 8
click at [213, 142] on button "Save" at bounding box center [212, 144] width 55 height 22
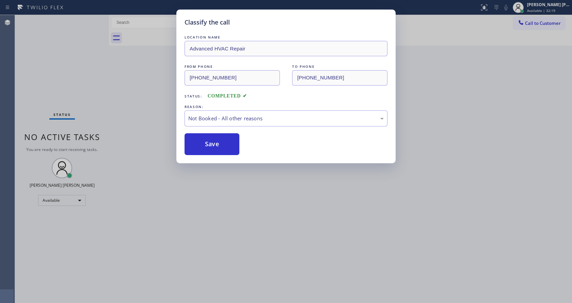
click at [257, 245] on div "Classify the call LOCATION NAME Advanced HVAC Repair FROM PHONE [PHONE_NUMBER] …" at bounding box center [286, 151] width 572 height 303
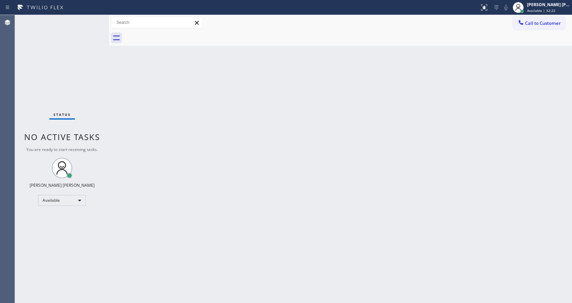
drag, startPoint x: 145, startPoint y: 158, endPoint x: 148, endPoint y: 215, distance: 57.7
click at [146, 165] on div "Back to Dashboard Change Sender ID Customers Technicians Select a contact Outbo…" at bounding box center [340, 159] width 463 height 288
click at [336, 170] on div "Back to Dashboard Change Sender ID Customers Technicians Select a contact Outbo…" at bounding box center [340, 159] width 463 height 288
click at [87, 21] on div "Status No active tasks You are ready to start receiving tasks. [PERSON_NAME] [P…" at bounding box center [62, 159] width 94 height 288
click at [88, 21] on div "Status No active tasks You are ready to start receiving tasks. [PERSON_NAME] [P…" at bounding box center [62, 159] width 94 height 288
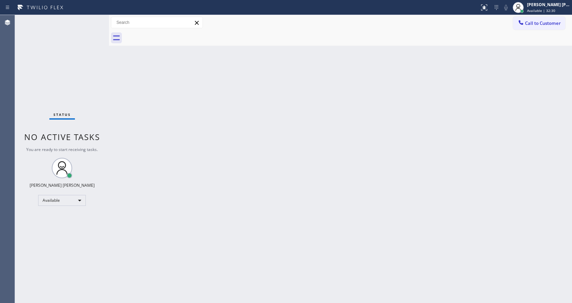
click at [88, 21] on div "Status No active tasks You are ready to start receiving tasks. [PERSON_NAME] [P…" at bounding box center [62, 159] width 94 height 288
click at [89, 21] on div "Status No active tasks You are ready to start receiving tasks. [PERSON_NAME] [P…" at bounding box center [62, 159] width 94 height 288
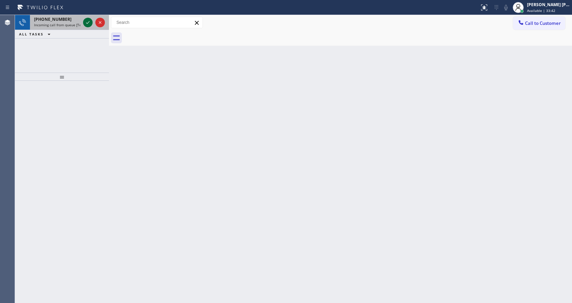
click at [89, 20] on icon at bounding box center [88, 22] width 8 height 8
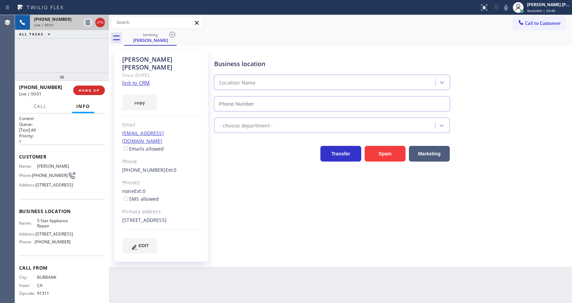
type input "[PHONE_NUMBER]"
click at [234, 176] on div "Business location 5 Star Appliance Repair [PHONE_NUMBER] 5 Star Appliance Trans…" at bounding box center [392, 151] width 358 height 199
click at [139, 79] on link "link to CRM" at bounding box center [136, 82] width 28 height 7
click at [238, 232] on div "Business location 5 Star Appliance Repair [PHONE_NUMBER] 5 Star Appliance Trans…" at bounding box center [392, 151] width 358 height 199
click at [74, 199] on div "Customer Name: [PERSON_NAME] Phone: [PHONE_NUMBER] Address: [STREET_ADDRESS]" at bounding box center [62, 171] width 86 height 55
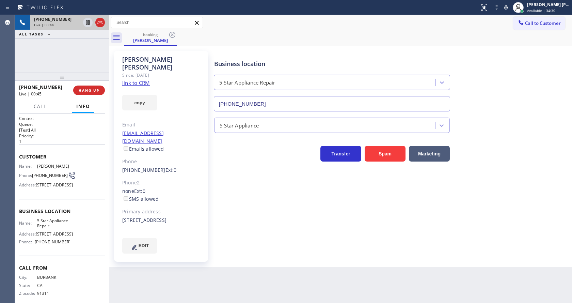
drag, startPoint x: 35, startPoint y: 165, endPoint x: 74, endPoint y: 165, distance: 38.5
click at [74, 165] on div "Name: [PERSON_NAME] Phone: [PHONE_NUMBER] Address: [STREET_ADDRESS]" at bounding box center [62, 177] width 86 height 27
click at [210, 219] on div "[PERSON_NAME] Since: [DATE] link to CRM copy Email [EMAIL_ADDRESS][DOMAIN_NAME]…" at bounding box center [162, 156] width 102 height 218
click at [53, 187] on span "[STREET_ADDRESS]" at bounding box center [54, 184] width 37 height 5
drag, startPoint x: 32, startPoint y: 172, endPoint x: 48, endPoint y: 180, distance: 17.2
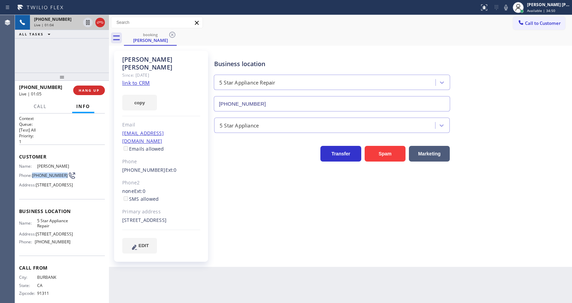
click at [48, 180] on div "Phone: [PHONE_NUMBER]" at bounding box center [44, 175] width 51 height 8
click at [204, 234] on div "[PERSON_NAME] Since: [DATE] link to CRM copy Email [EMAIL_ADDRESS][DOMAIN_NAME]…" at bounding box center [161, 156] width 94 height 211
click at [154, 299] on div "Back to Dashboard Change Sender ID Customers Technicians Select a contact Outbo…" at bounding box center [340, 159] width 463 height 288
click at [60, 187] on span "[STREET_ADDRESS]" at bounding box center [54, 184] width 37 height 5
drag, startPoint x: 35, startPoint y: 236, endPoint x: 54, endPoint y: 243, distance: 20.3
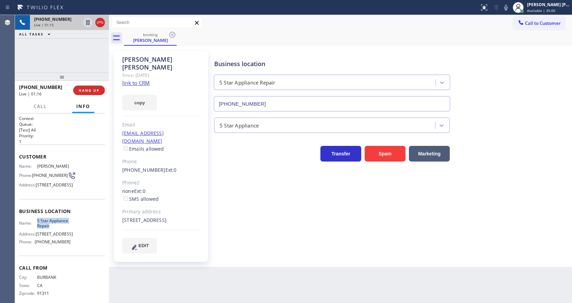
click at [54, 229] on div "Name: 5 Star Appliance Repair" at bounding box center [44, 223] width 51 height 11
click at [226, 240] on div "Business location 5 Star Appliance Repair [PHONE_NUMBER] 5 Star Appliance Trans…" at bounding box center [392, 151] width 358 height 199
click at [89, 199] on div "Customer Name: [PERSON_NAME] Phone: [PHONE_NUMBER] Address: [STREET_ADDRESS]" at bounding box center [62, 171] width 86 height 55
drag, startPoint x: 34, startPoint y: 261, endPoint x: 72, endPoint y: 262, distance: 37.5
click at [72, 247] on div "Name: 5 Star Appliance Repair Address: [STREET_ADDRESS] Phone: [PHONE_NUMBER]" at bounding box center [62, 232] width 86 height 29
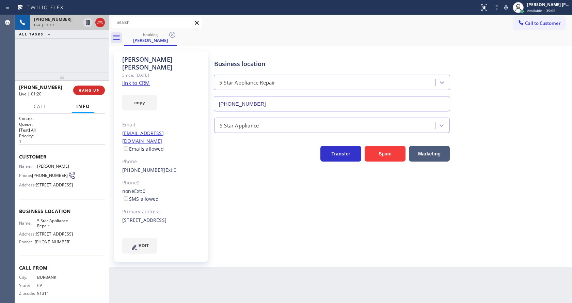
drag, startPoint x: 160, startPoint y: 280, endPoint x: 160, endPoint y: 285, distance: 5.1
click at [160, 285] on div "Back to Dashboard Change Sender ID Customers Technicians Select a contact Outbo…" at bounding box center [340, 159] width 463 height 288
click at [280, 201] on div "Business location 5 Star Appliance Repair [PHONE_NUMBER] 5 Star Appliance Trans…" at bounding box center [392, 151] width 358 height 199
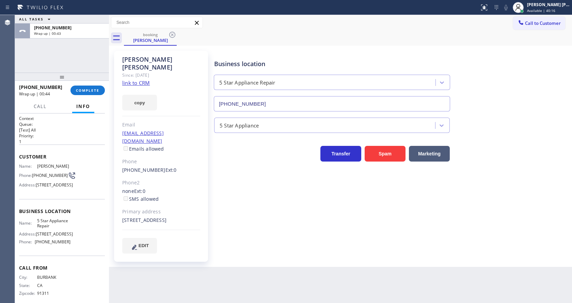
click at [242, 194] on div "Business location 5 Star Appliance Repair [PHONE_NUMBER] 5 Star Appliance Trans…" at bounding box center [392, 151] width 358 height 199
click at [86, 91] on span "COMPLETE" at bounding box center [88, 90] width 24 height 5
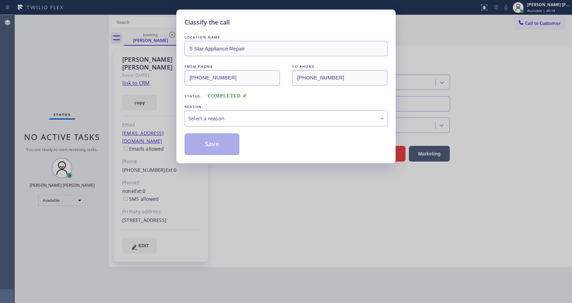
click at [214, 127] on div "LOCATION NAME 5 Star Appliance Repair FROM PHONE [PHONE_NUMBER] TO PHONE [PHONE…" at bounding box center [286, 94] width 203 height 121
click at [213, 120] on div "Select a reason" at bounding box center [286, 118] width 196 height 8
click at [210, 142] on button "Save" at bounding box center [212, 144] width 55 height 22
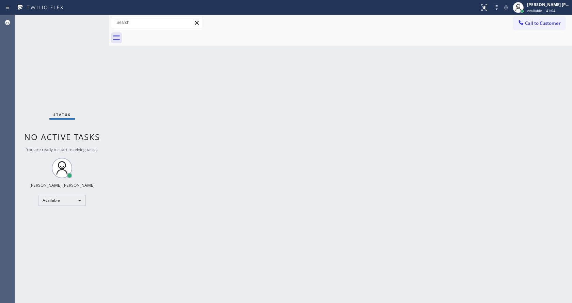
drag, startPoint x: 217, startPoint y: 222, endPoint x: 213, endPoint y: 256, distance: 34.0
click at [217, 228] on div "Back to Dashboard Change Sender ID Customers Technicians Select a contact Outbo…" at bounding box center [340, 159] width 463 height 288
click at [159, 153] on div "Back to Dashboard Change Sender ID Customers Technicians Select a contact Outbo…" at bounding box center [340, 159] width 463 height 288
click at [354, 175] on div "Back to Dashboard Change Sender ID Customers Technicians Select a contact Outbo…" at bounding box center [340, 159] width 463 height 288
click at [183, 160] on div "Back to Dashboard Change Sender ID Customers Technicians Select a contact Outbo…" at bounding box center [340, 159] width 463 height 288
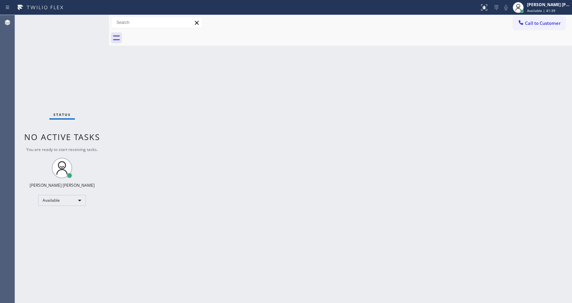
drag, startPoint x: 333, startPoint y: 185, endPoint x: 324, endPoint y: 186, distance: 9.7
click at [333, 185] on div "Back to Dashboard Change Sender ID Customers Technicians Select a contact Outbo…" at bounding box center [340, 159] width 463 height 288
click at [100, 92] on div "Status No active tasks You are ready to start receiving tasks. [PERSON_NAME] [P…" at bounding box center [62, 159] width 94 height 288
drag, startPoint x: 242, startPoint y: 117, endPoint x: 242, endPoint y: 109, distance: 7.5
click at [242, 116] on div "Back to Dashboard Change Sender ID Customers Technicians Select a contact Outbo…" at bounding box center [340, 159] width 463 height 288
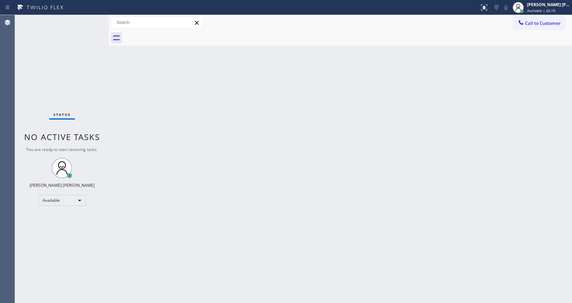
click at [195, 177] on div "Back to Dashboard Change Sender ID Customers Technicians Select a contact Outbo…" at bounding box center [340, 159] width 463 height 288
click at [254, 175] on div "Back to Dashboard Change Sender ID Customers Technicians Select a contact Outbo…" at bounding box center [340, 159] width 463 height 288
drag, startPoint x: 108, startPoint y: 75, endPoint x: 96, endPoint y: 33, distance: 43.8
click at [109, 75] on div at bounding box center [109, 159] width 0 height 288
drag, startPoint x: 90, startPoint y: 19, endPoint x: 102, endPoint y: 9, distance: 15.9
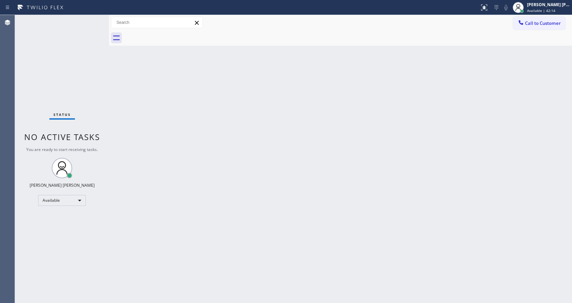
click at [92, 18] on div "Status No active tasks You are ready to start receiving tasks. [PERSON_NAME] [P…" at bounding box center [62, 159] width 94 height 288
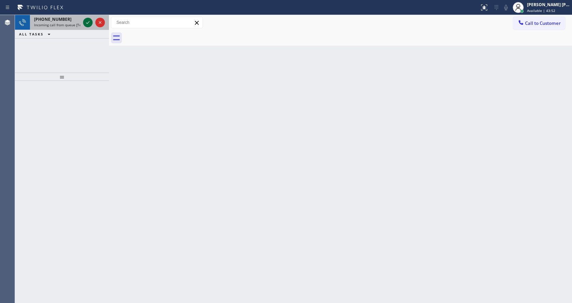
click at [85, 22] on icon at bounding box center [88, 22] width 8 height 8
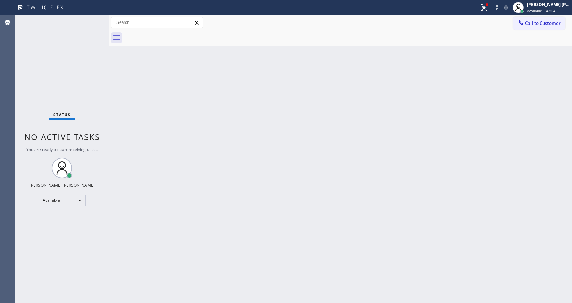
click at [85, 22] on div "Status No active tasks You are ready to start receiving tasks. [PERSON_NAME] [P…" at bounding box center [62, 159] width 94 height 288
click at [89, 20] on div "Status No active tasks You are ready to start receiving tasks. [PERSON_NAME] [P…" at bounding box center [62, 159] width 94 height 288
click at [86, 20] on div "Status No active tasks You are ready to start receiving tasks. [PERSON_NAME] [P…" at bounding box center [62, 159] width 94 height 288
click at [93, 22] on div "Status No active tasks You are ready to start receiving tasks. [PERSON_NAME] [P…" at bounding box center [62, 159] width 94 height 288
click at [89, 21] on div "Status No active tasks You are ready to start receiving tasks. [PERSON_NAME] [P…" at bounding box center [62, 159] width 94 height 288
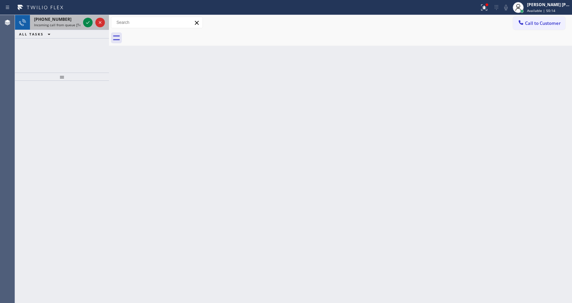
click at [68, 26] on span "Incoming call from queue [Test] All" at bounding box center [62, 24] width 57 height 5
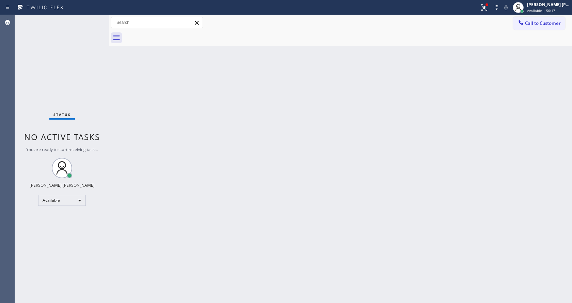
click at [92, 22] on div "Status No active tasks You are ready to start receiving tasks. [PERSON_NAME] [P…" at bounding box center [62, 159] width 94 height 288
click at [539, 9] on span "Available | 57:31" at bounding box center [541, 10] width 28 height 5
click at [380, 105] on div "Back to Dashboard Change Sender ID Customers Technicians Select a contact Outbo…" at bounding box center [340, 159] width 463 height 288
click at [46, 101] on div "Status No active tasks You are ready to start receiving tasks. [PERSON_NAME] [P…" at bounding box center [62, 159] width 94 height 288
click at [537, 12] on span "Available | 57:41" at bounding box center [541, 10] width 28 height 5
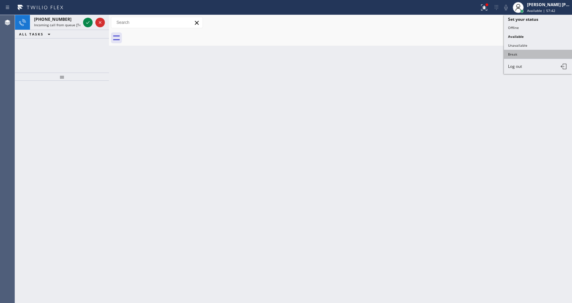
click at [527, 52] on button "Break" at bounding box center [538, 54] width 68 height 9
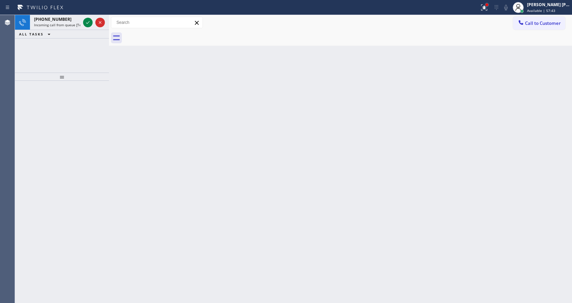
click at [489, 4] on div at bounding box center [487, 5] width 4 height 4
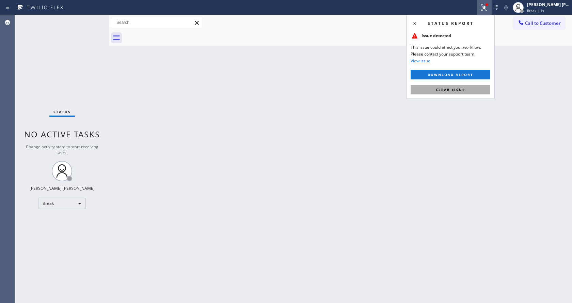
click at [468, 88] on button "Clear issue" at bounding box center [451, 90] width 80 height 10
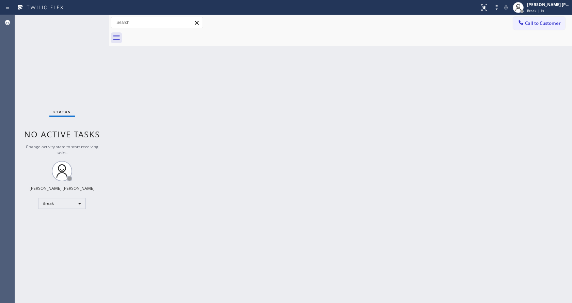
click at [374, 168] on div "Back to Dashboard Change Sender ID Customers Technicians Select a contact Outbo…" at bounding box center [340, 159] width 463 height 288
